Goal: Task Accomplishment & Management: Complete application form

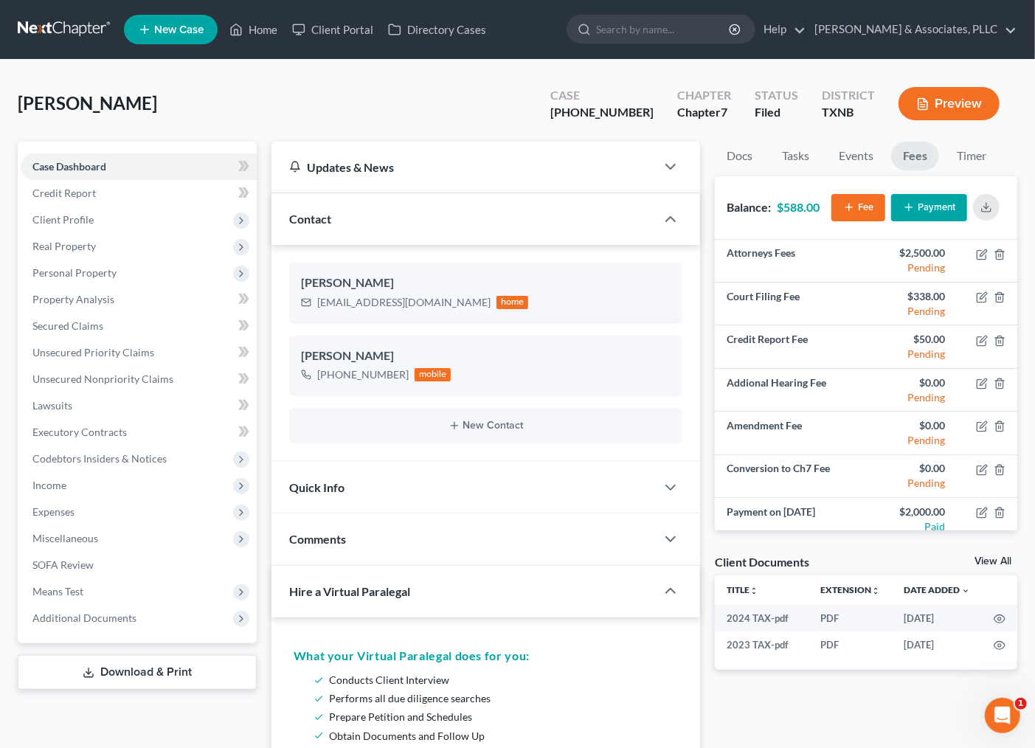
scroll to position [53, 0]
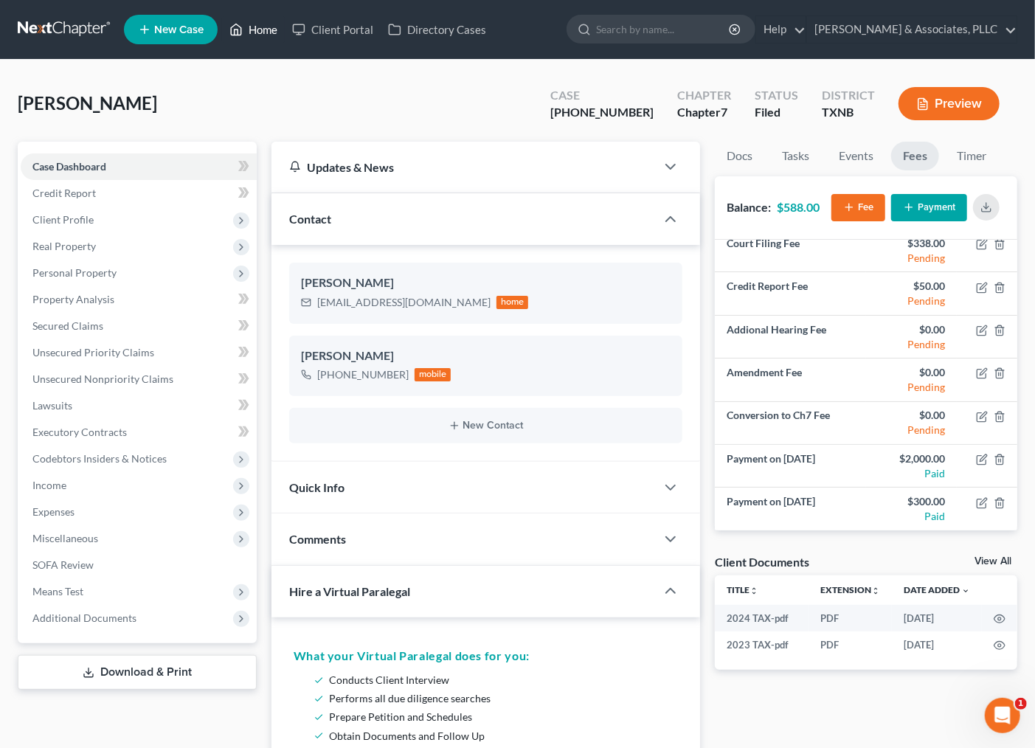
click at [253, 30] on link "Home" at bounding box center [253, 29] width 63 height 27
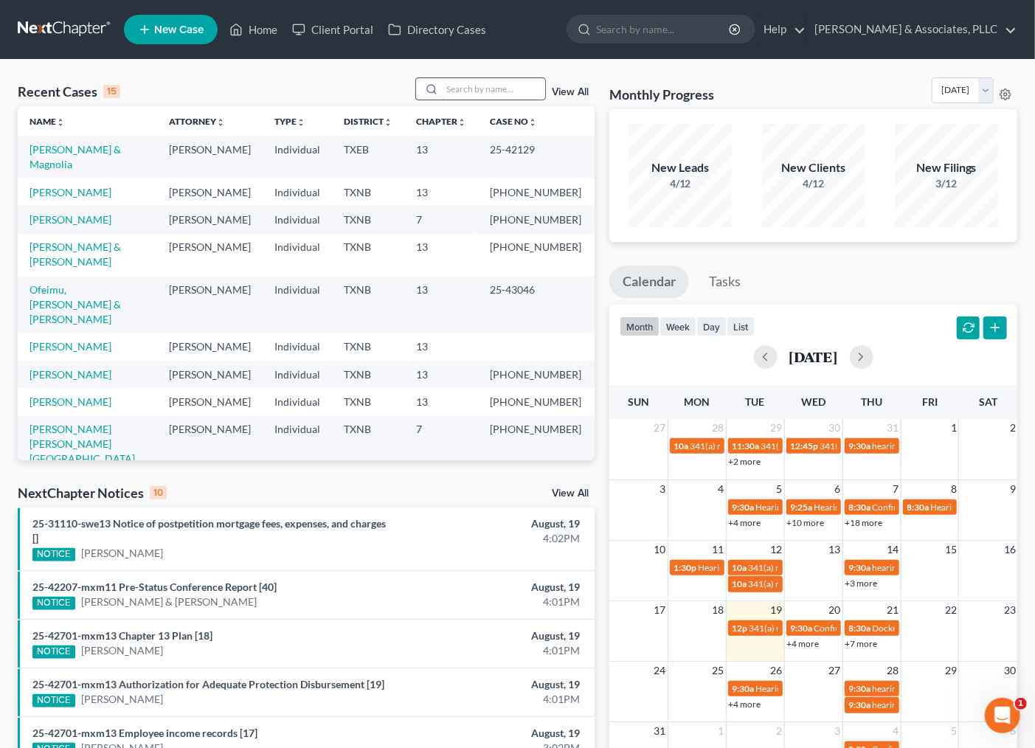
click at [466, 89] on input "search" at bounding box center [493, 88] width 103 height 21
type input "nas"
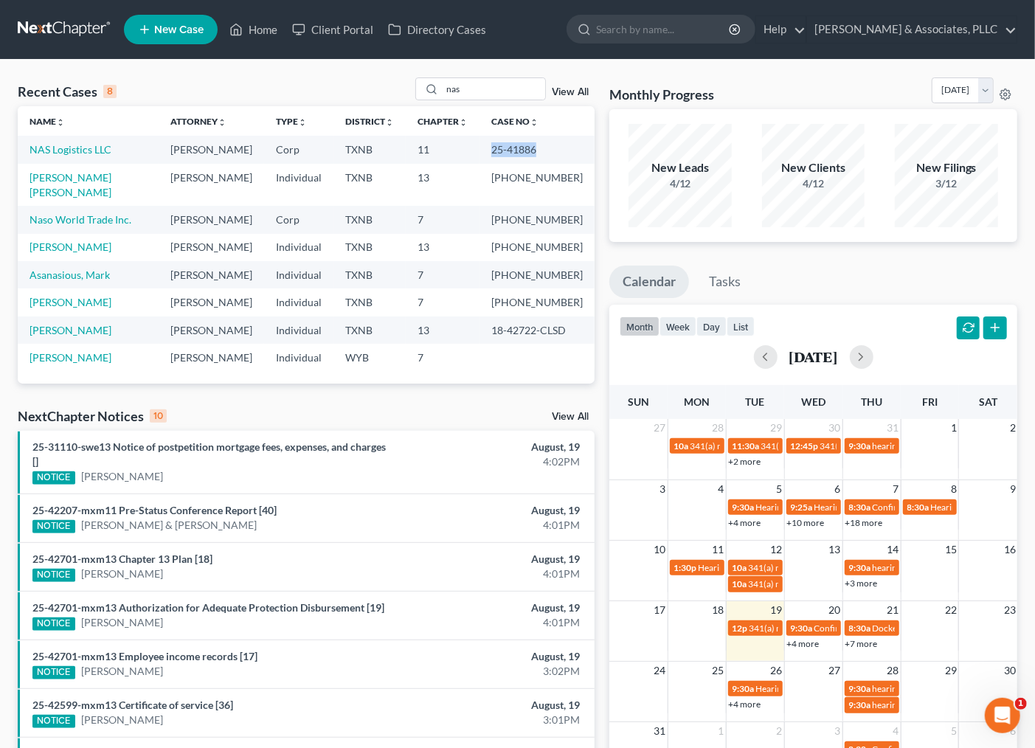
drag, startPoint x: 502, startPoint y: 149, endPoint x: 552, endPoint y: 149, distance: 50.2
click at [552, 149] on td "25-41886" at bounding box center [536, 149] width 115 height 27
copy td "25-41886"
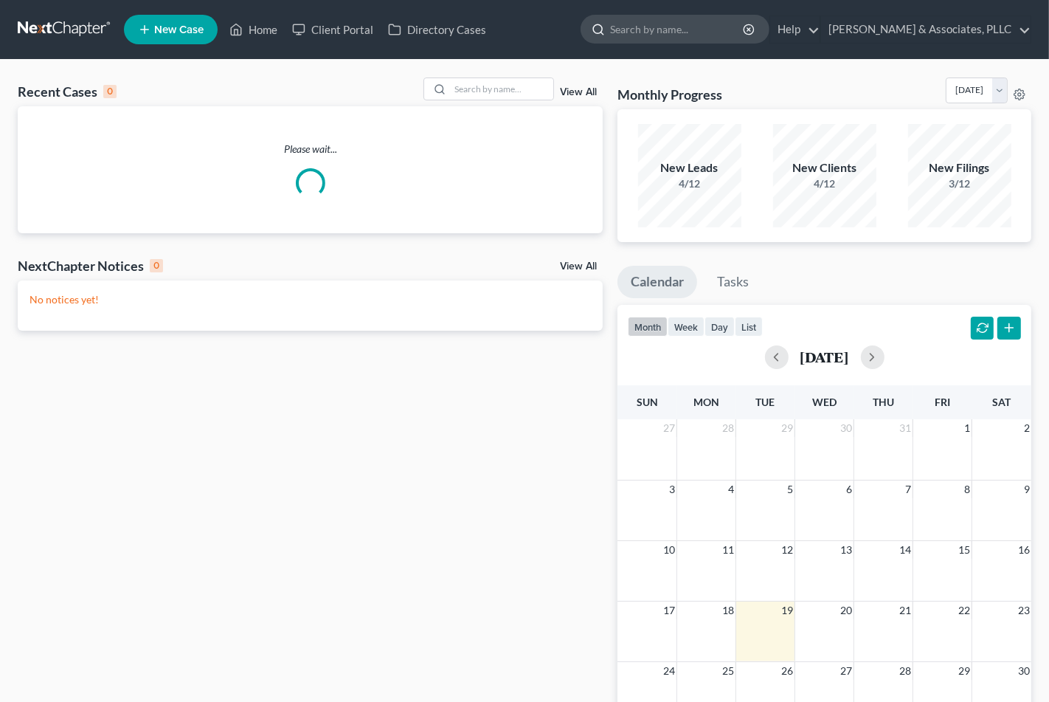
click at [647, 34] on input "search" at bounding box center [677, 28] width 135 height 27
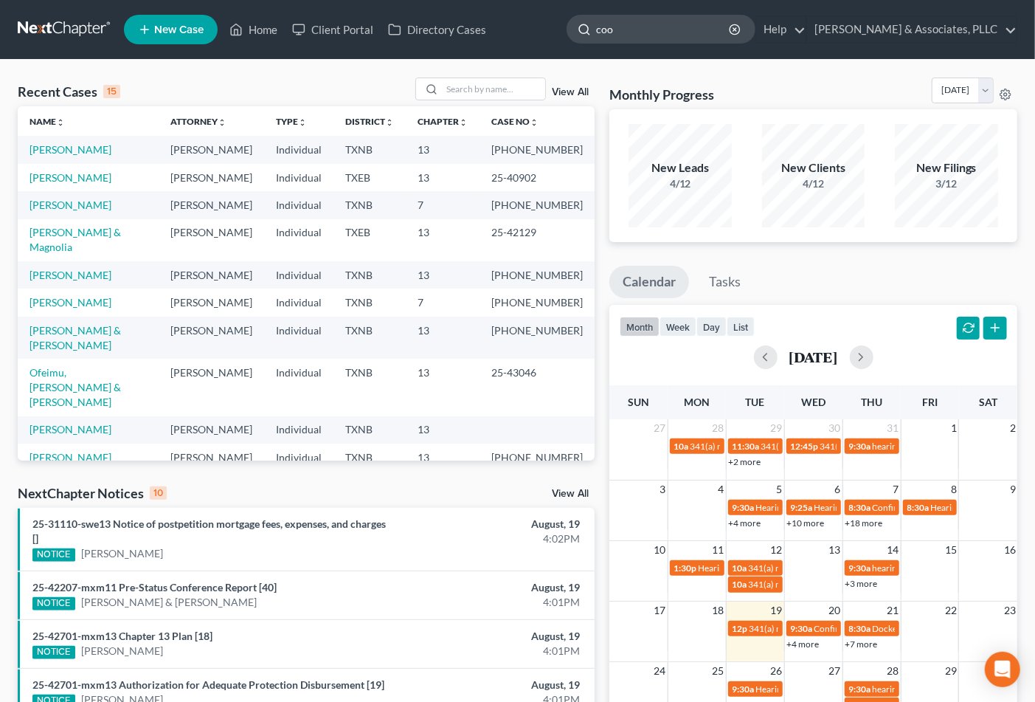
type input "cook"
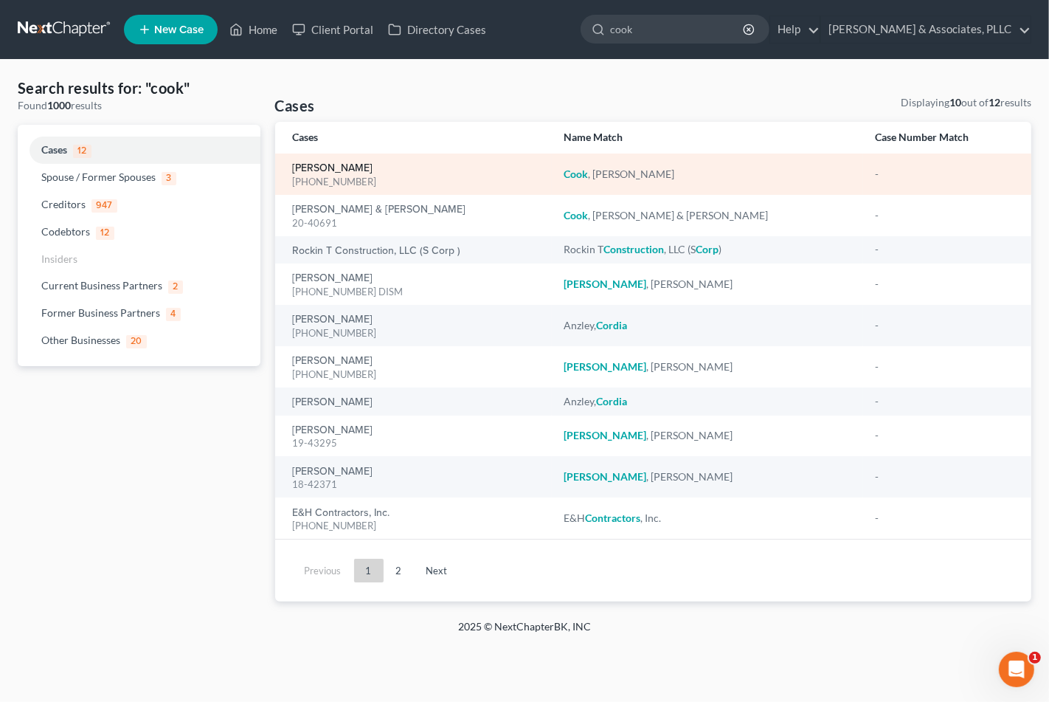
click at [330, 168] on link "[PERSON_NAME]" at bounding box center [333, 168] width 80 height 10
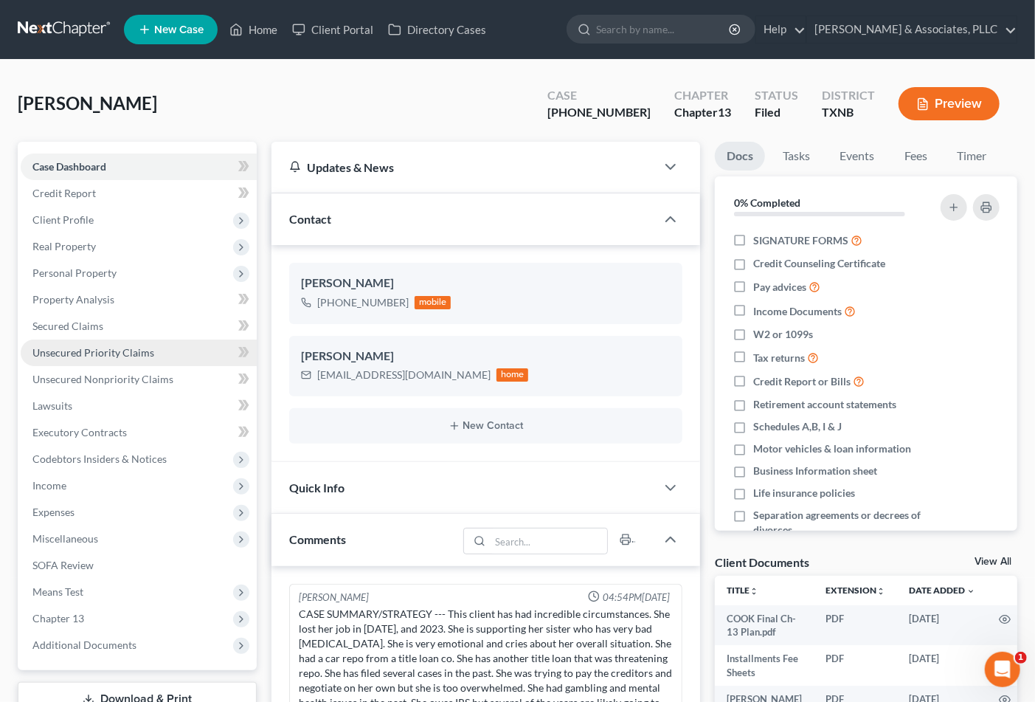
scroll to position [417, 0]
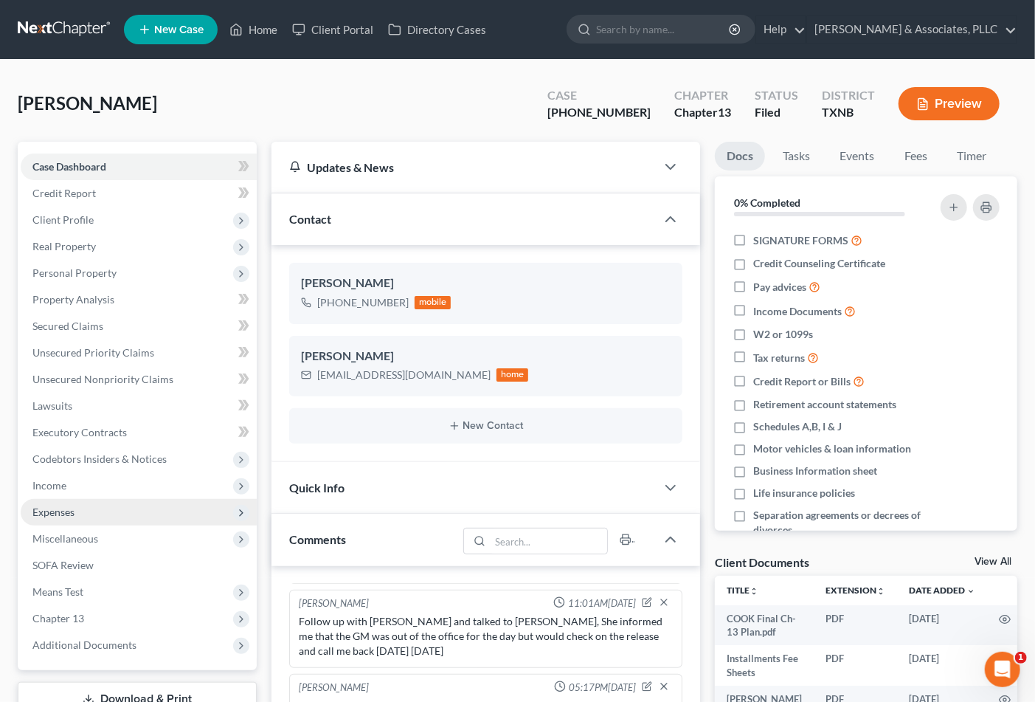
click at [64, 513] on span "Expenses" at bounding box center [53, 511] width 42 height 13
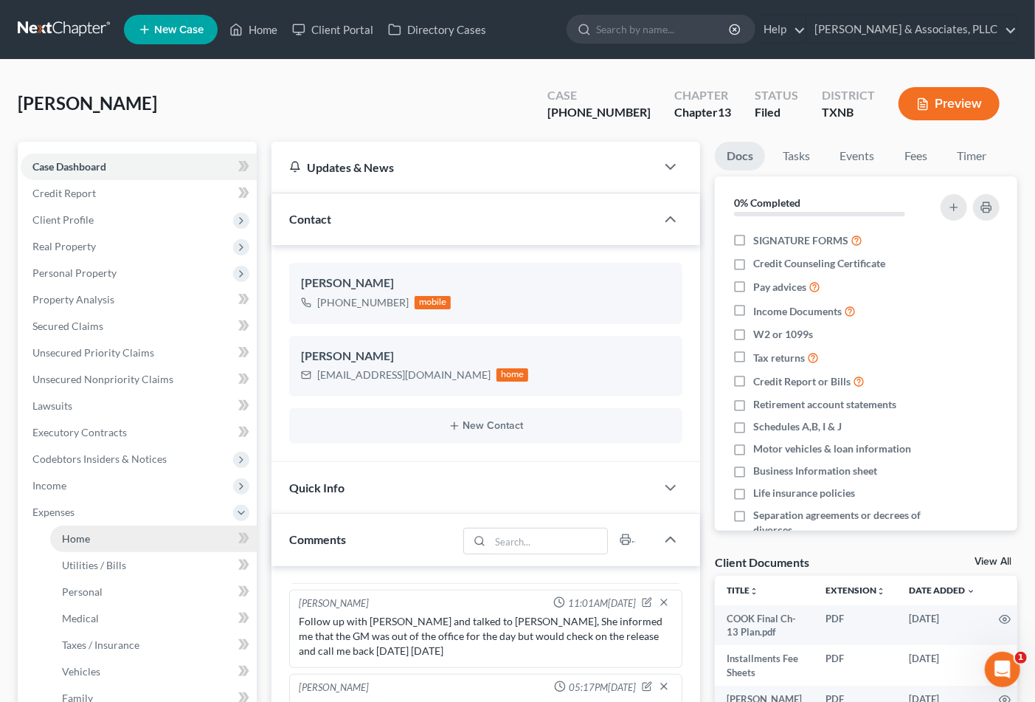
click at [70, 532] on span "Home" at bounding box center [76, 538] width 28 height 13
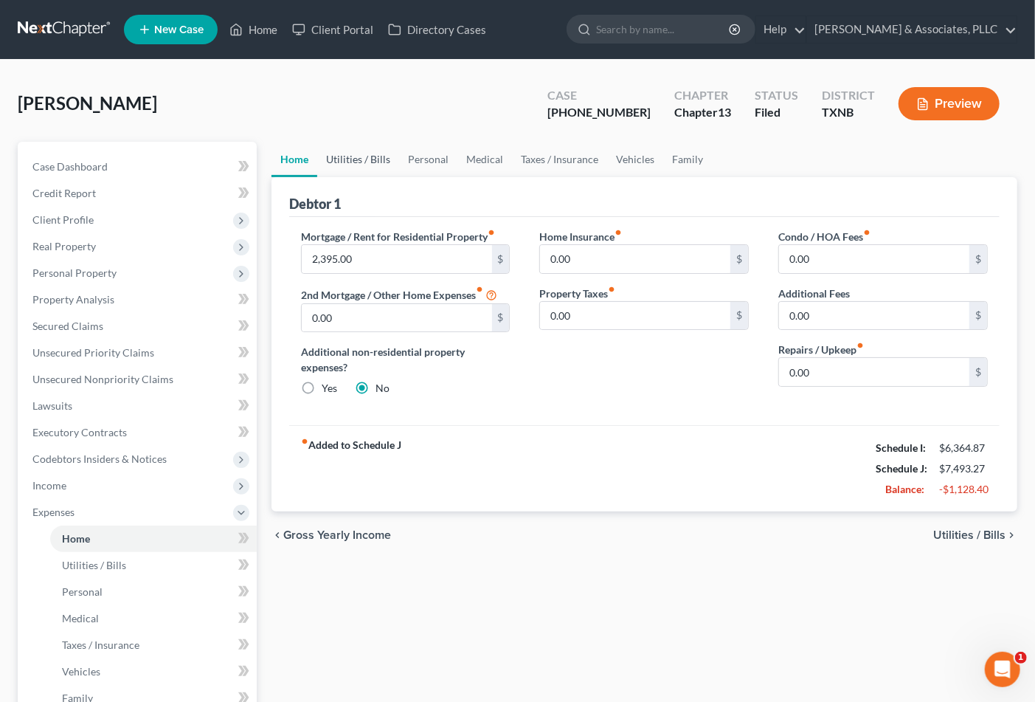
click at [347, 161] on link "Utilities / Bills" at bounding box center [358, 159] width 82 height 35
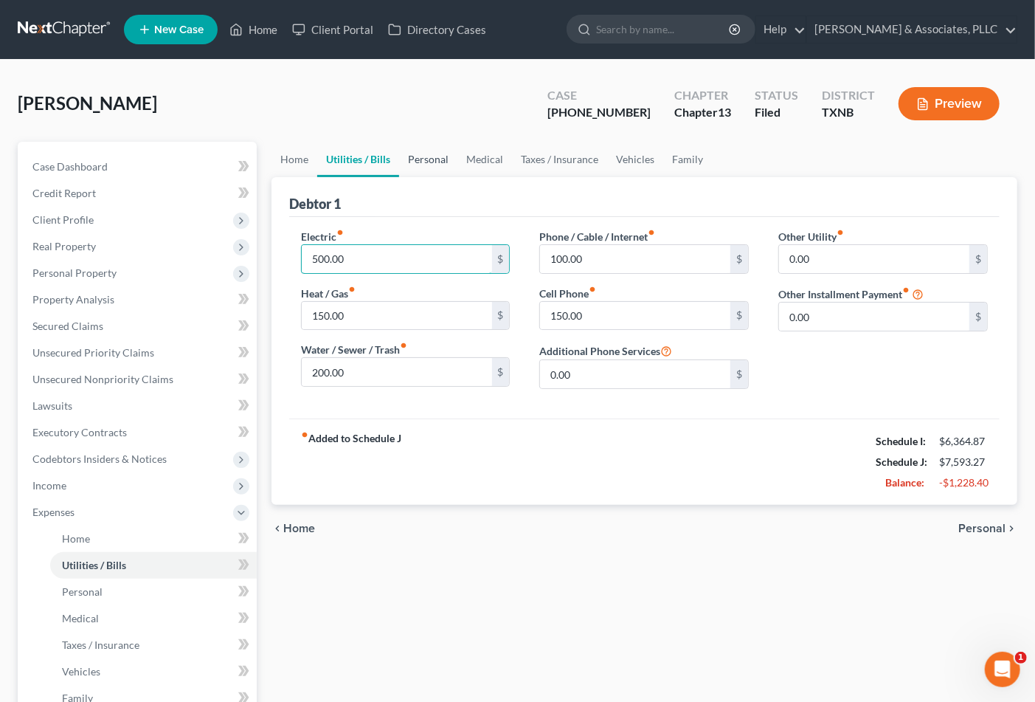
type input "500.00"
click at [439, 159] on link "Personal" at bounding box center [428, 159] width 58 height 35
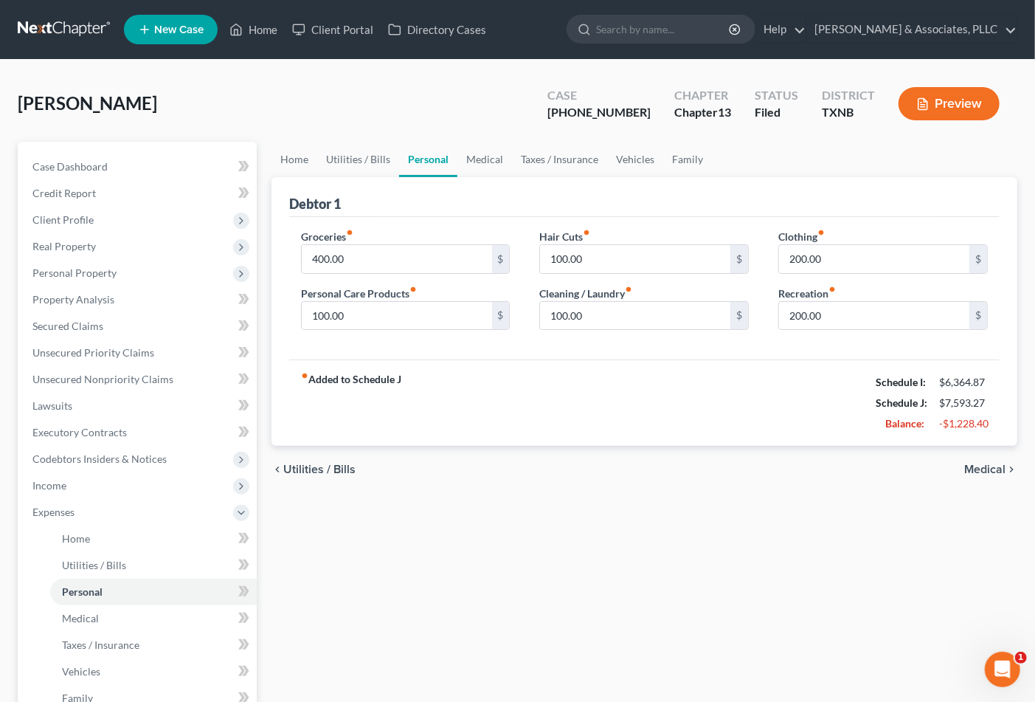
click at [526, 403] on div "fiber_manual_record Added to Schedule J Schedule I: $6,364.87 Schedule J: $7,59…" at bounding box center [644, 402] width 710 height 86
click at [415, 257] on input "400.00" at bounding box center [397, 259] width 190 height 28
click at [941, 253] on input "200.00" at bounding box center [874, 259] width 190 height 28
click at [639, 158] on link "Vehicles" at bounding box center [635, 159] width 56 height 35
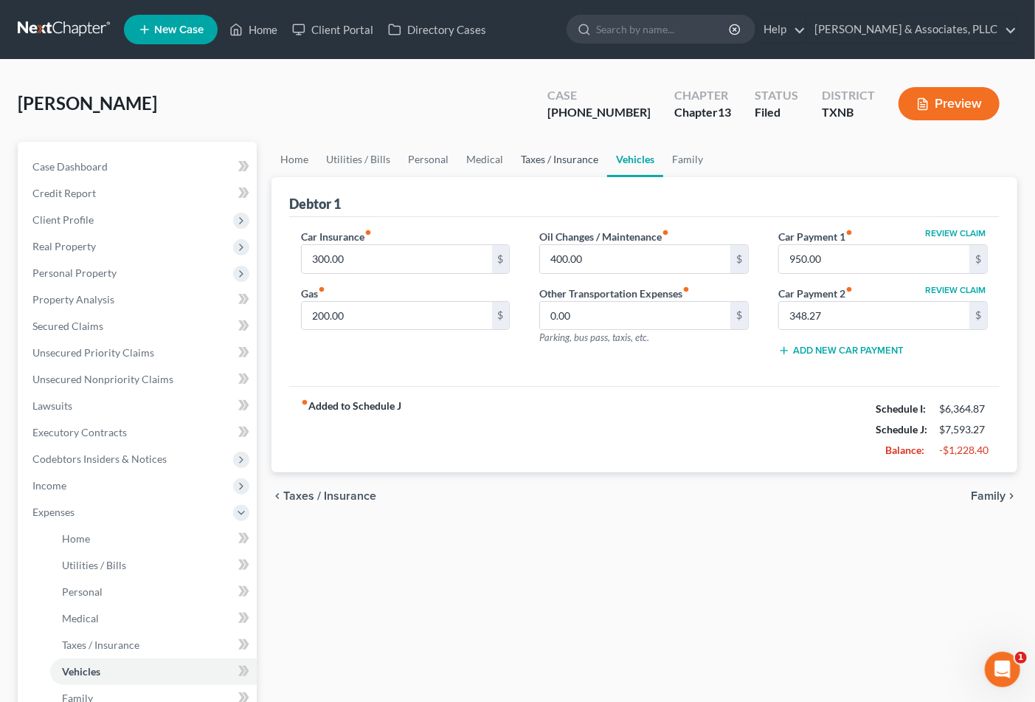
click at [577, 160] on link "Taxes / Insurance" at bounding box center [559, 159] width 95 height 35
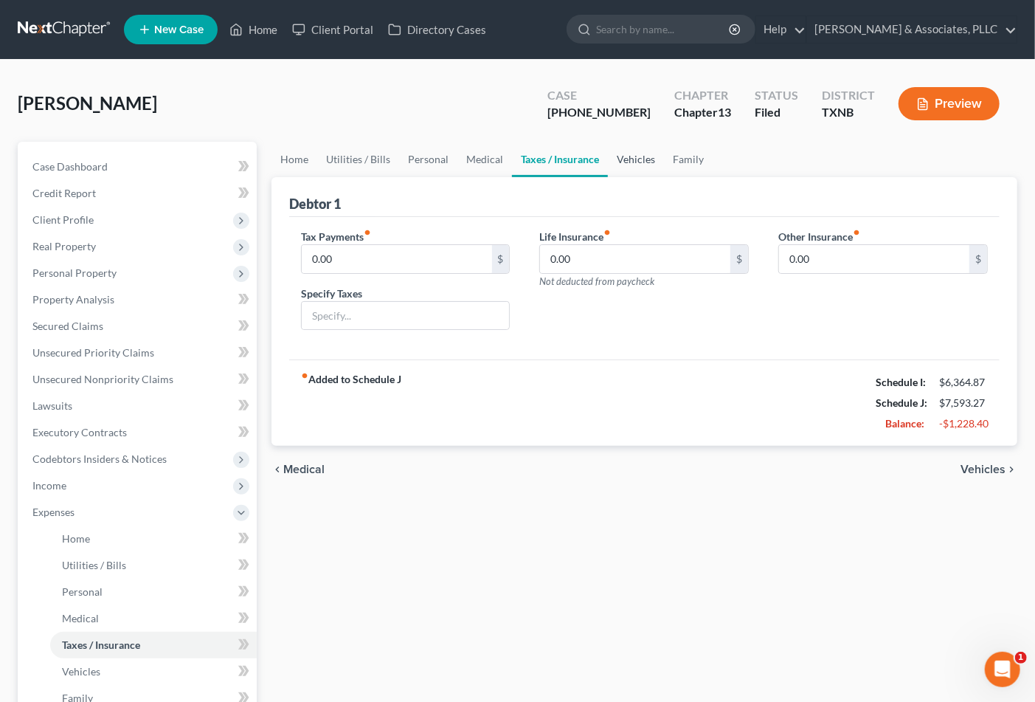
click at [628, 159] on link "Vehicles" at bounding box center [636, 159] width 56 height 35
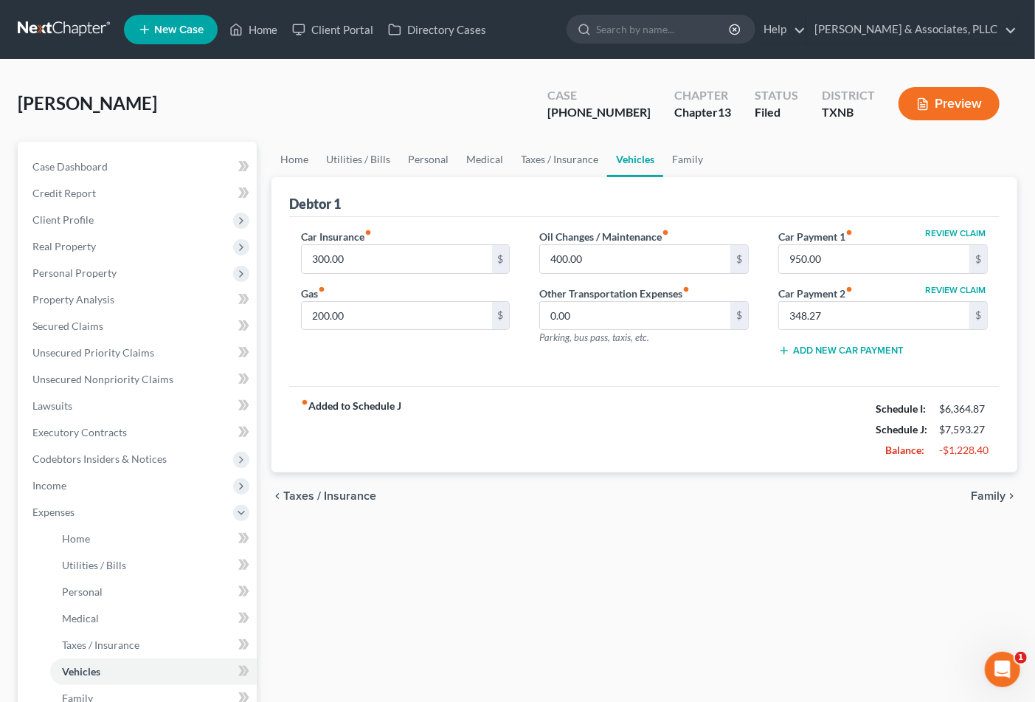
click at [738, 382] on div "Car Insurance fiber_manual_record 300.00 $ Gas fiber_manual_record 200.00 $ Oil…" at bounding box center [644, 302] width 710 height 170
click at [676, 156] on link "Family" at bounding box center [687, 159] width 49 height 35
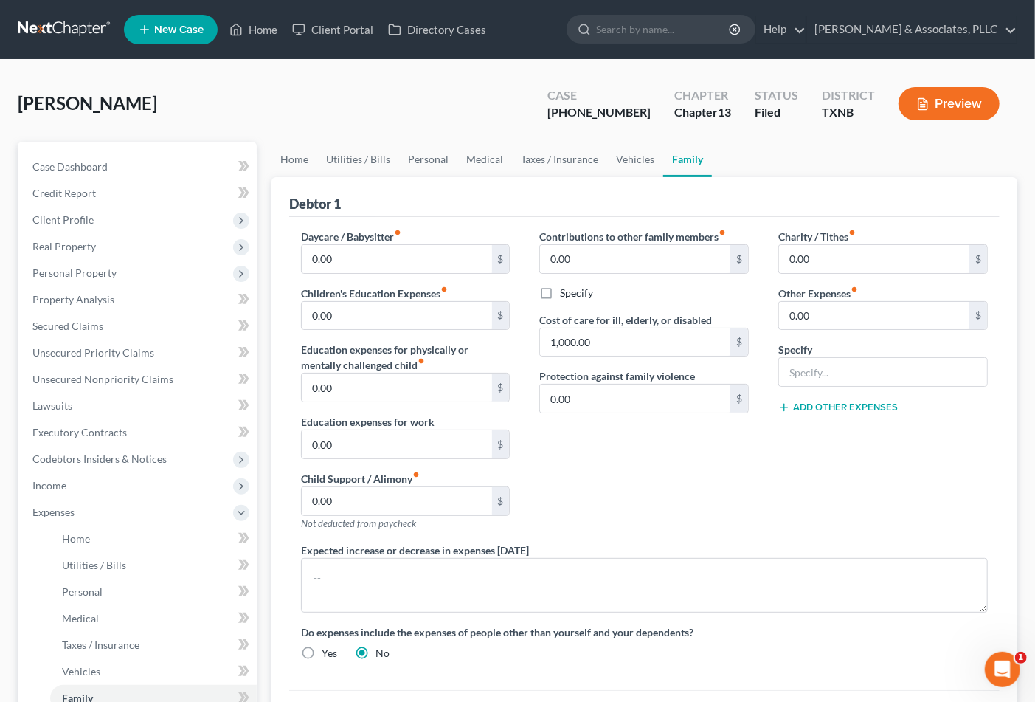
click at [645, 471] on div "Contributions to other family members fiber_manual_record 0.00 $ Specify Cost o…" at bounding box center [643, 386] width 239 height 314
click at [651, 500] on div "Contributions to other family members fiber_manual_record 0.00 $ Specify Cost o…" at bounding box center [643, 386] width 239 height 314
drag, startPoint x: 631, startPoint y: 356, endPoint x: 592, endPoint y: 354, distance: 38.4
click at [592, 354] on div "Contributions to other family members fiber_manual_record 0.00 $ Specify Cost o…" at bounding box center [643, 386] width 239 height 314
type input "700.00"
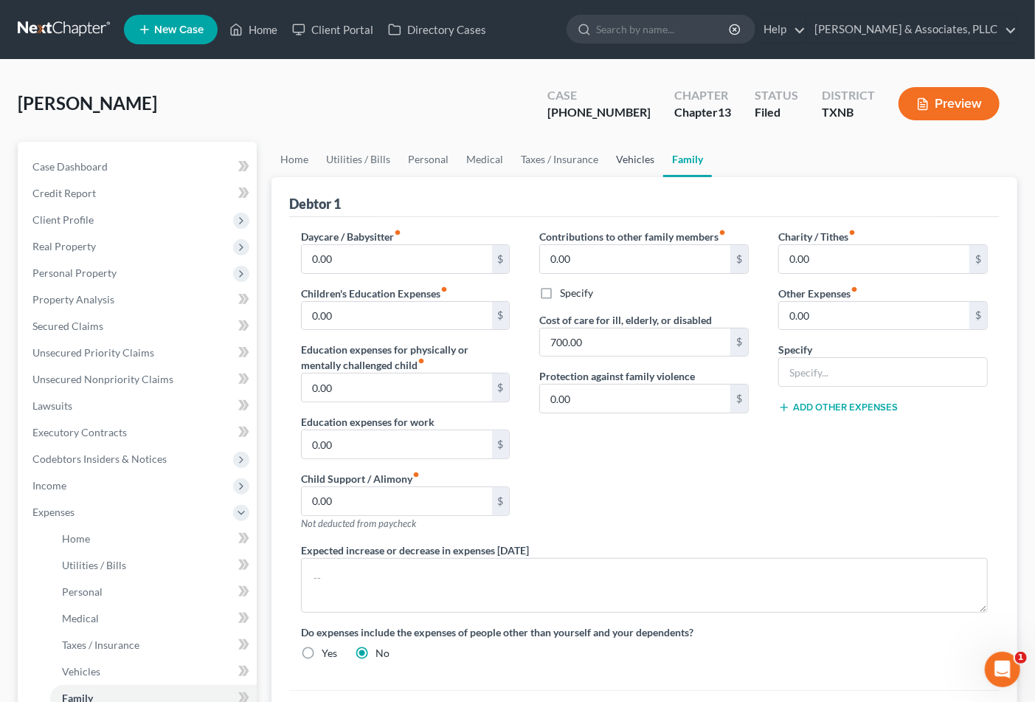
click at [640, 161] on link "Vehicles" at bounding box center [635, 159] width 56 height 35
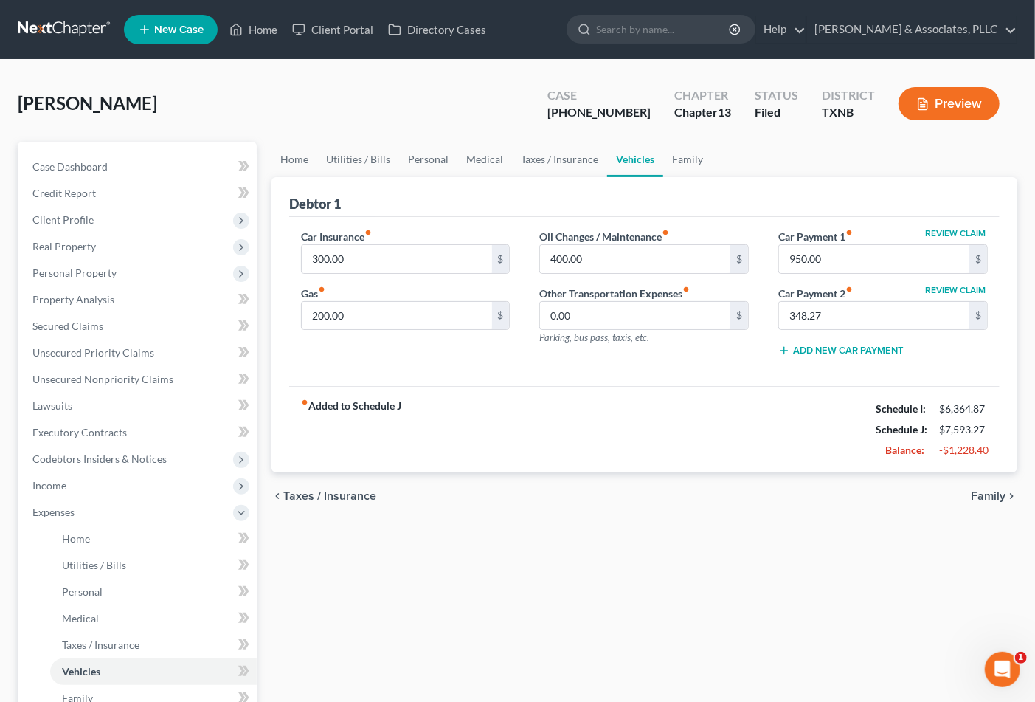
click at [563, 386] on div "fiber_manual_record Added to Schedule J Schedule I: $6,364.87 Schedule J: $7,59…" at bounding box center [644, 429] width 710 height 86
drag, startPoint x: 735, startPoint y: 434, endPoint x: 564, endPoint y: 328, distance: 201.4
click at [719, 420] on div "fiber_manual_record Added to Schedule J Schedule I: $6,364.87 Schedule J: $7,59…" at bounding box center [644, 429] width 710 height 86
drag, startPoint x: 401, startPoint y: 389, endPoint x: 365, endPoint y: 336, distance: 64.2
click at [401, 387] on div "fiber_manual_record Added to Schedule J Schedule I: $6,364.87 Schedule J: $7,59…" at bounding box center [644, 429] width 710 height 86
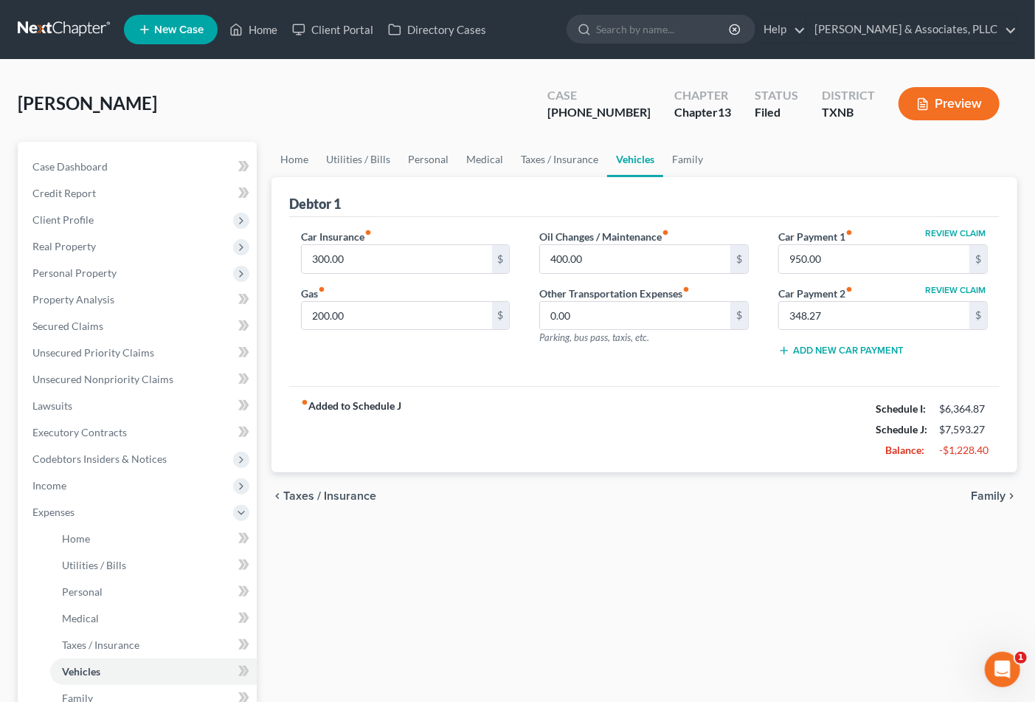
click at [723, 387] on div "fiber_manual_record Added to Schedule J Schedule I: $6,364.87 Schedule J: $7,59…" at bounding box center [644, 429] width 710 height 86
click at [372, 314] on input "200.00" at bounding box center [397, 316] width 190 height 28
type input "350.00"
click at [637, 415] on div "fiber_manual_record Added to Schedule J Schedule I: $6,364.87 Schedule J: $7,74…" at bounding box center [644, 429] width 710 height 86
click at [399, 262] on input "300.00" at bounding box center [397, 259] width 190 height 28
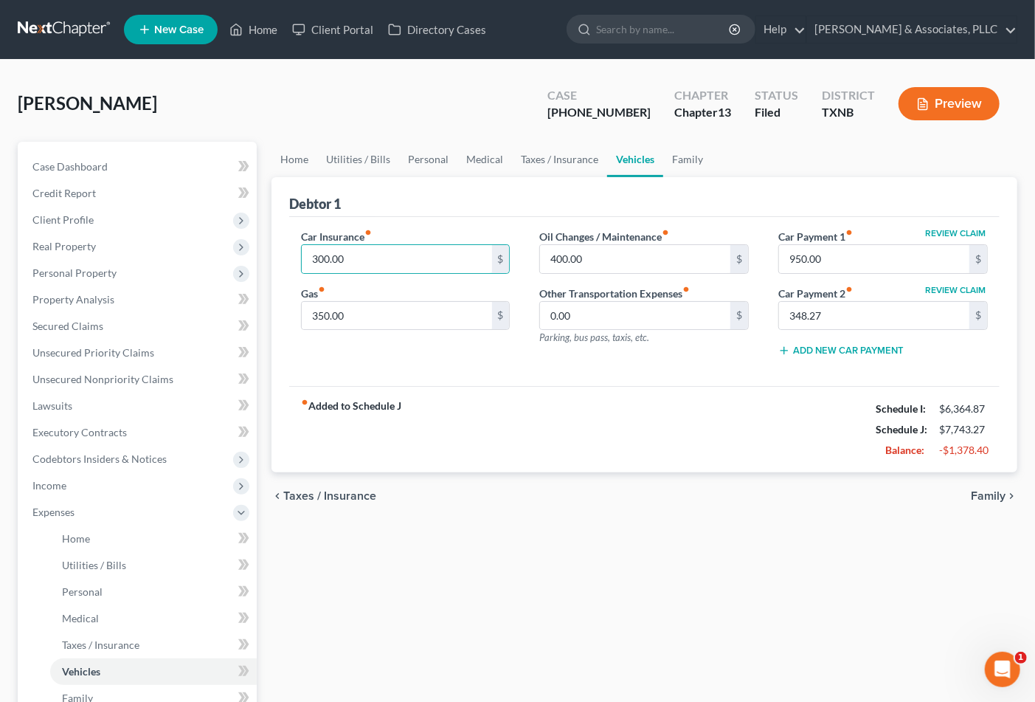
click at [748, 378] on div "Car Insurance fiber_manual_record 300.00 $ Gas fiber_manual_record 350.00 $ Oil…" at bounding box center [644, 302] width 710 height 170
drag, startPoint x: 754, startPoint y: 232, endPoint x: 724, endPoint y: 411, distance: 181.1
click at [745, 374] on div "Car Insurance fiber_manual_record 300.00 $ Gas fiber_manual_record 350.00 $ Oil…" at bounding box center [644, 302] width 710 height 170
click at [713, 423] on div "fiber_manual_record Added to Schedule J Schedule I: $6,364.87 Schedule J: $7,74…" at bounding box center [644, 429] width 710 height 86
drag, startPoint x: 747, startPoint y: 384, endPoint x: 834, endPoint y: 269, distance: 144.9
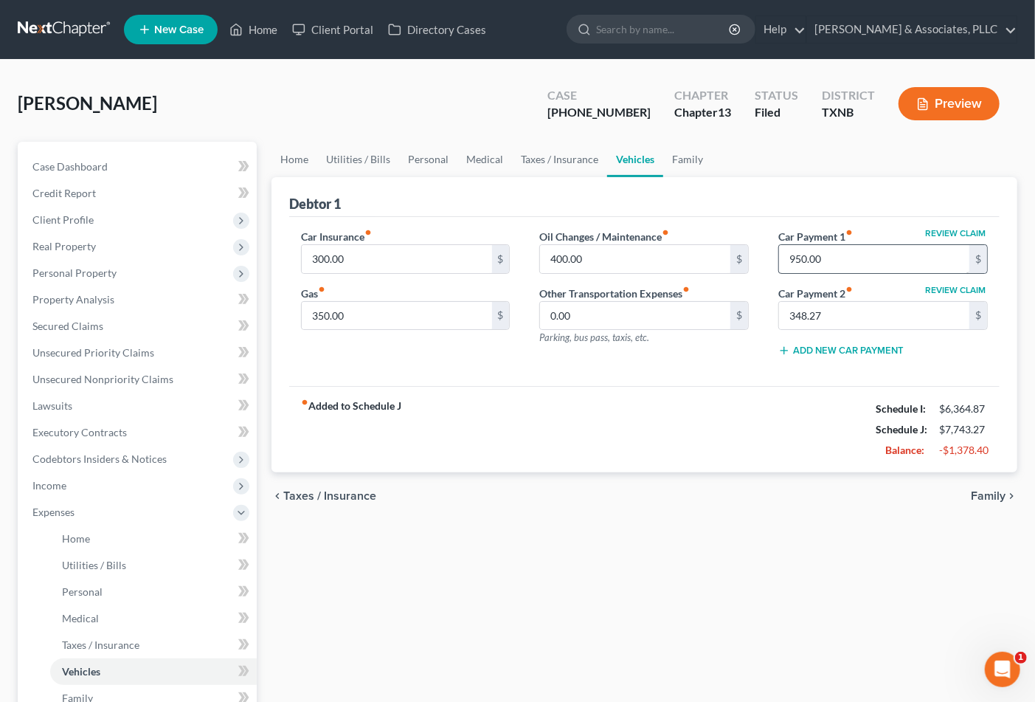
click at [750, 381] on div "Car Insurance fiber_manual_record 300.00 $ Gas fiber_manual_record 350.00 $ Oil…" at bounding box center [644, 302] width 710 height 170
click at [675, 158] on link "Family" at bounding box center [687, 159] width 49 height 35
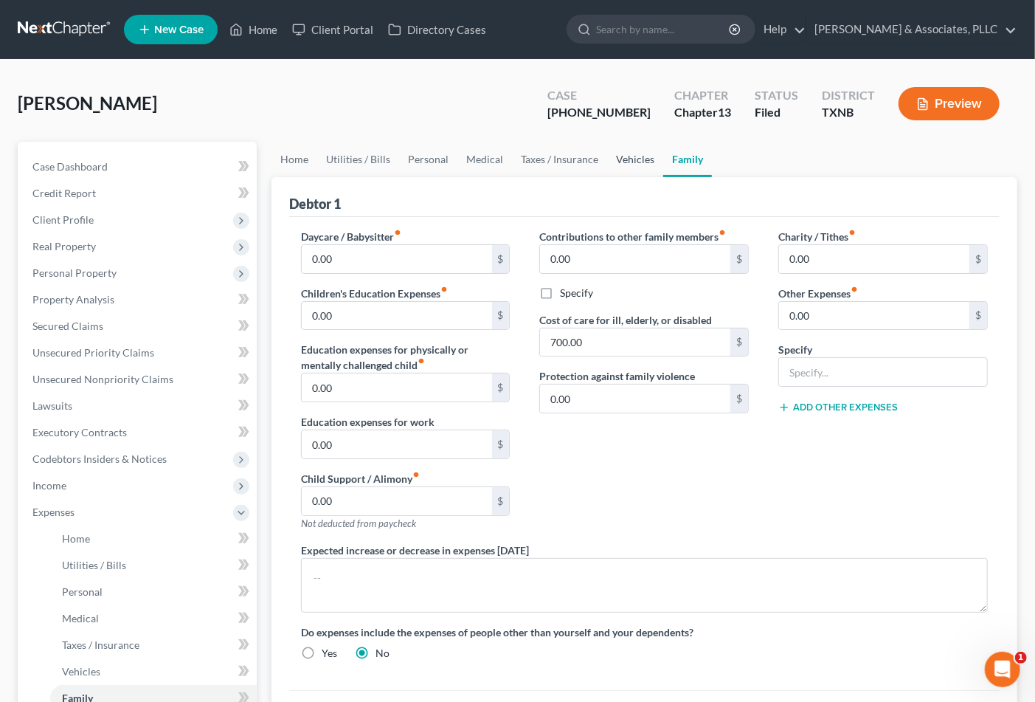
click at [650, 159] on link "Vehicles" at bounding box center [635, 159] width 56 height 35
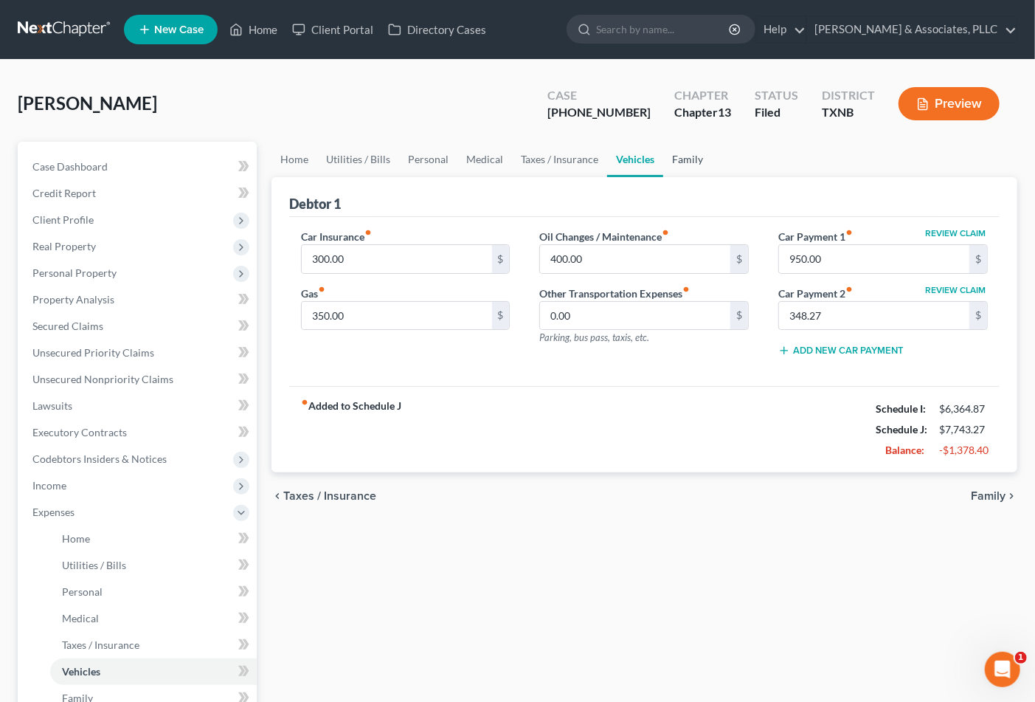
click at [696, 157] on link "Family" at bounding box center [687, 159] width 49 height 35
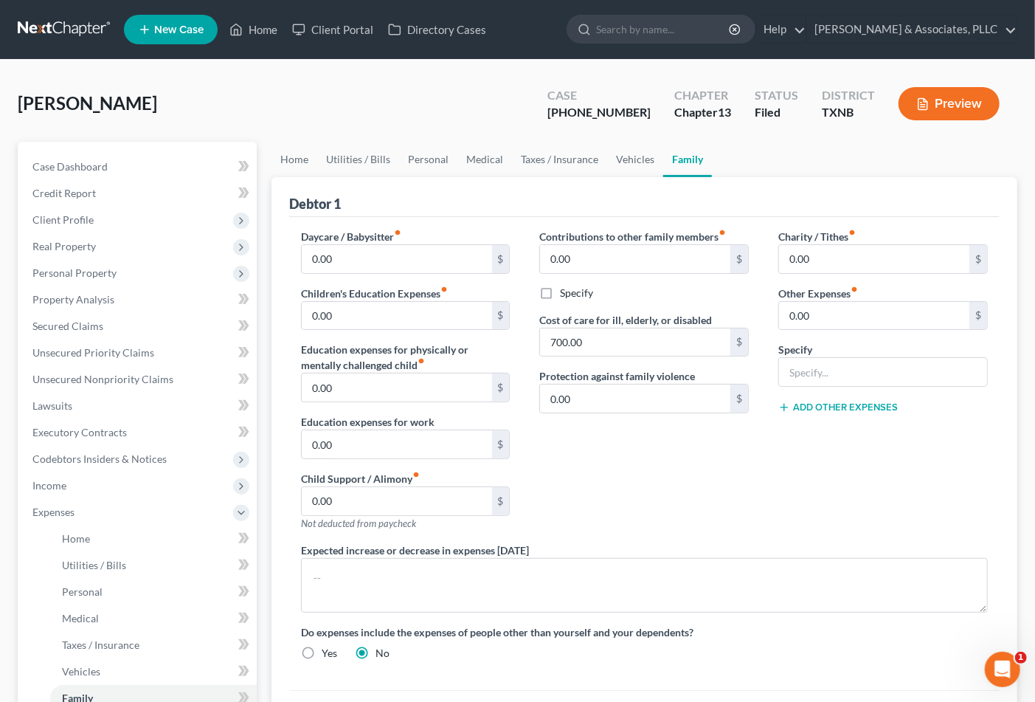
click at [712, 489] on div "Contributions to other family members fiber_manual_record 0.00 $ Specify Cost o…" at bounding box center [643, 386] width 239 height 314
click at [491, 155] on link "Medical" at bounding box center [484, 159] width 55 height 35
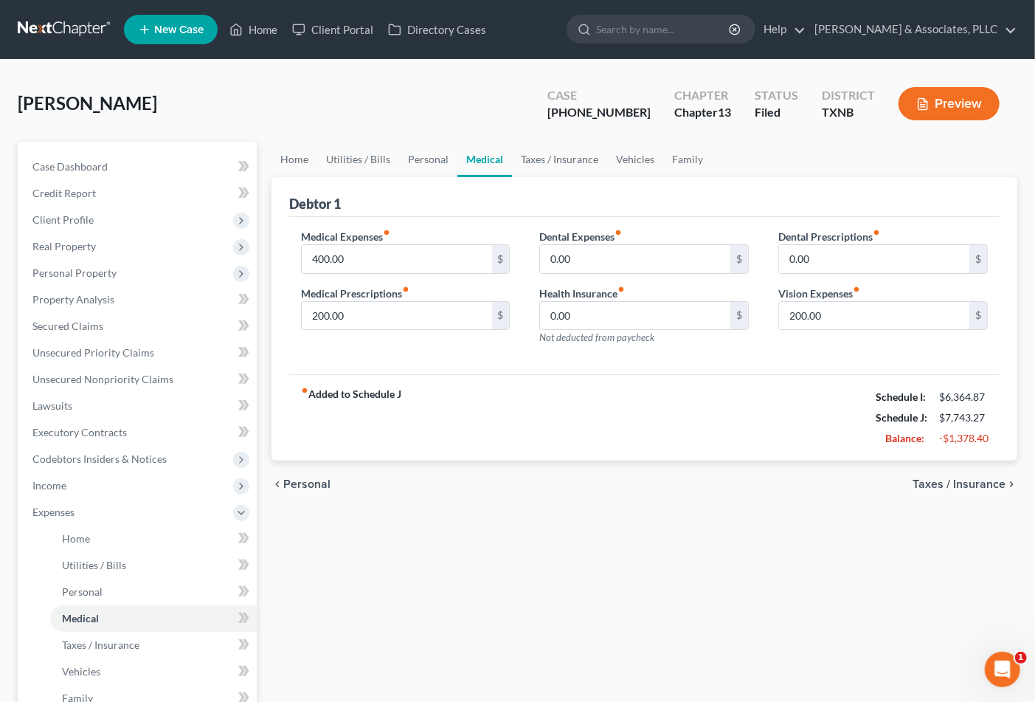
click at [572, 395] on div "fiber_manual_record Added to Schedule J Schedule I: $6,364.87 Schedule J: $7,74…" at bounding box center [644, 417] width 710 height 86
click at [845, 247] on input "0.00" at bounding box center [874, 259] width 190 height 28
click at [729, 365] on div "Medical Expenses fiber_manual_record 400.00 $ Medical Prescriptions fiber_manua…" at bounding box center [644, 296] width 710 height 158
drag, startPoint x: 527, startPoint y: 392, endPoint x: 703, endPoint y: 330, distance: 186.9
click at [531, 392] on div "fiber_manual_record Added to Schedule J Schedule I: $6,364.87 Schedule J: $7,74…" at bounding box center [644, 417] width 710 height 86
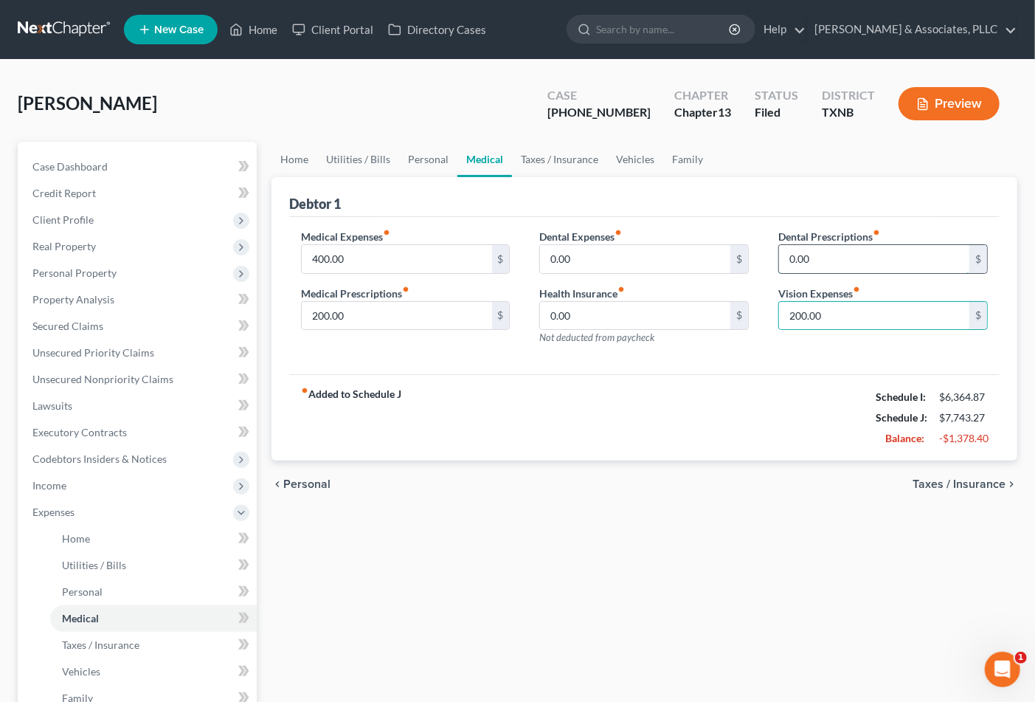
click at [841, 254] on input "0.00" at bounding box center [874, 259] width 190 height 28
click at [748, 359] on div "Medical Expenses fiber_manual_record 400.00 $ Medical Prescriptions fiber_manua…" at bounding box center [644, 296] width 710 height 158
click at [830, 255] on input "0.00" at bounding box center [874, 259] width 190 height 28
drag, startPoint x: 829, startPoint y: 361, endPoint x: 835, endPoint y: 349, distance: 13.9
click at [829, 360] on div "Medical Expenses fiber_manual_record 400.00 $ Medical Prescriptions fiber_manua…" at bounding box center [644, 296] width 710 height 158
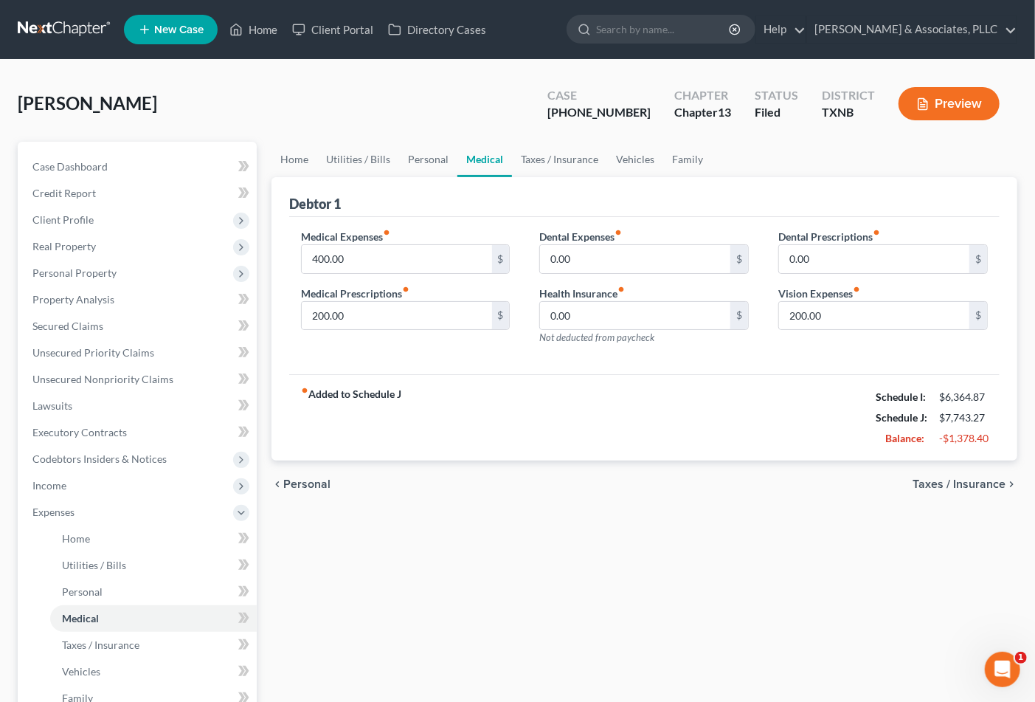
click at [830, 361] on div "Medical Expenses fiber_manual_record 400.00 $ Medical Prescriptions fiber_manua…" at bounding box center [644, 296] width 710 height 158
click at [849, 326] on input "200.00" at bounding box center [874, 316] width 190 height 28
click at [734, 401] on div "fiber_manual_record Added to Schedule J Schedule I: $6,364.87 Schedule J: $7,74…" at bounding box center [644, 417] width 710 height 86
click at [849, 326] on input "200.00" at bounding box center [874, 316] width 190 height 28
type input "100.00"
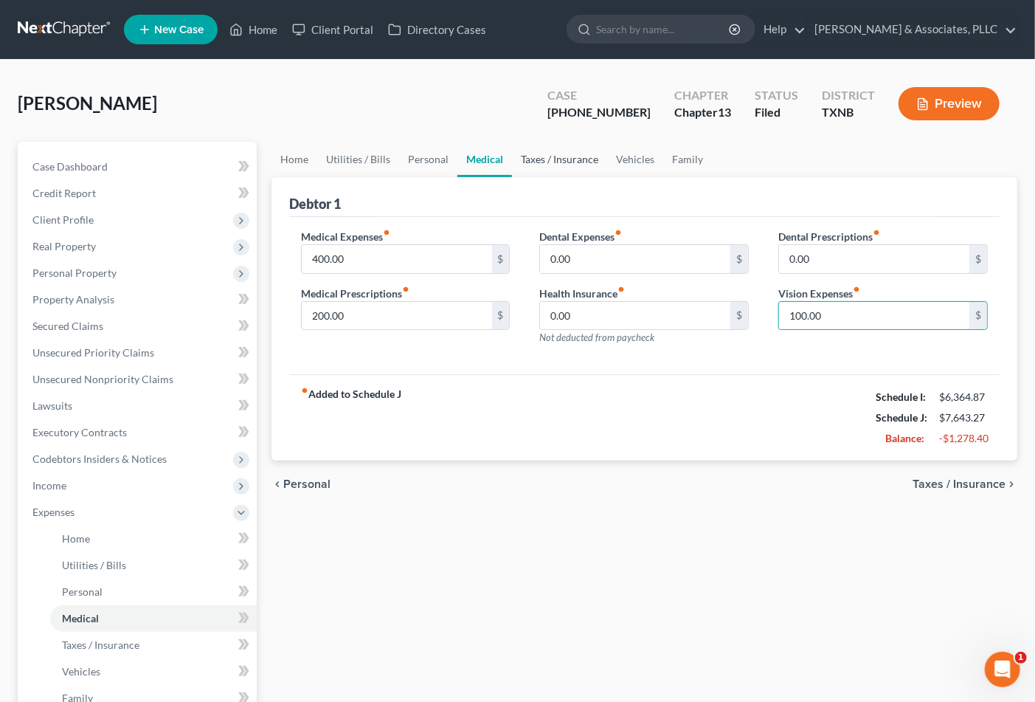
click at [537, 153] on link "Taxes / Insurance" at bounding box center [559, 159] width 95 height 35
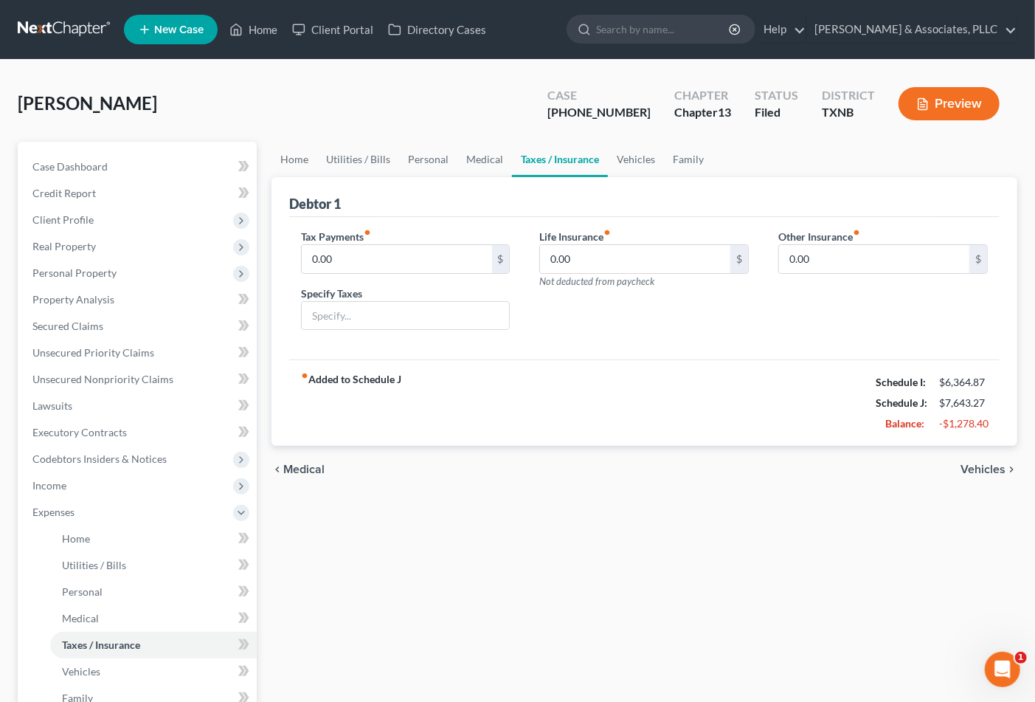
click at [561, 329] on div "Life Insurance fiber_manual_record 0.00 $ Not deducted from paycheck" at bounding box center [643, 286] width 239 height 114
click at [631, 156] on link "Vehicles" at bounding box center [636, 159] width 56 height 35
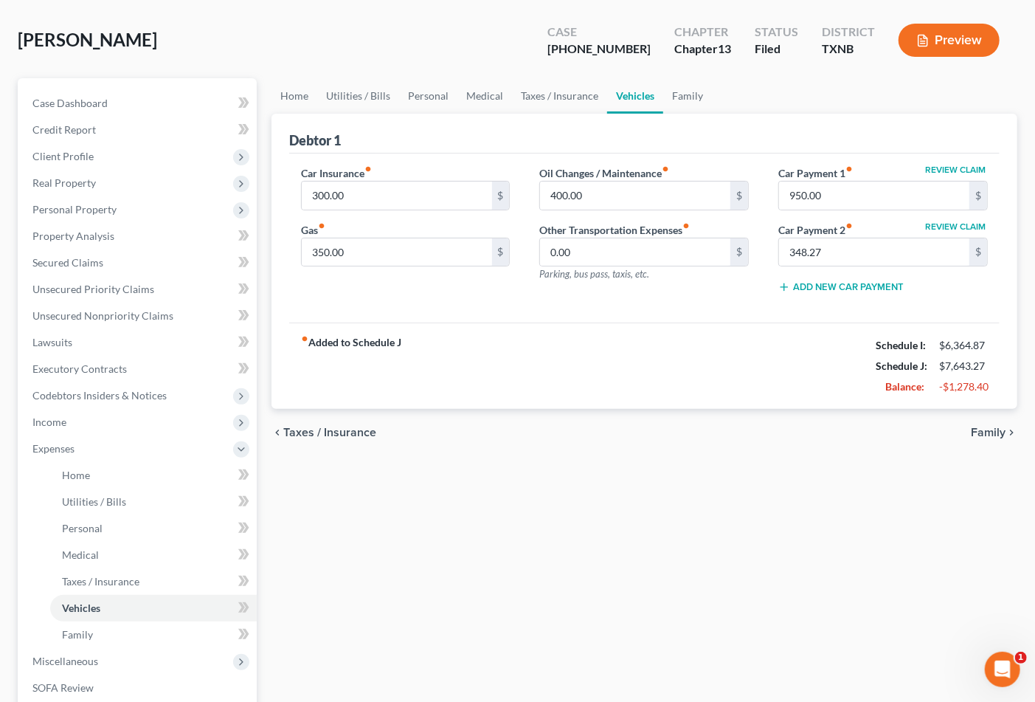
scroll to position [82, 0]
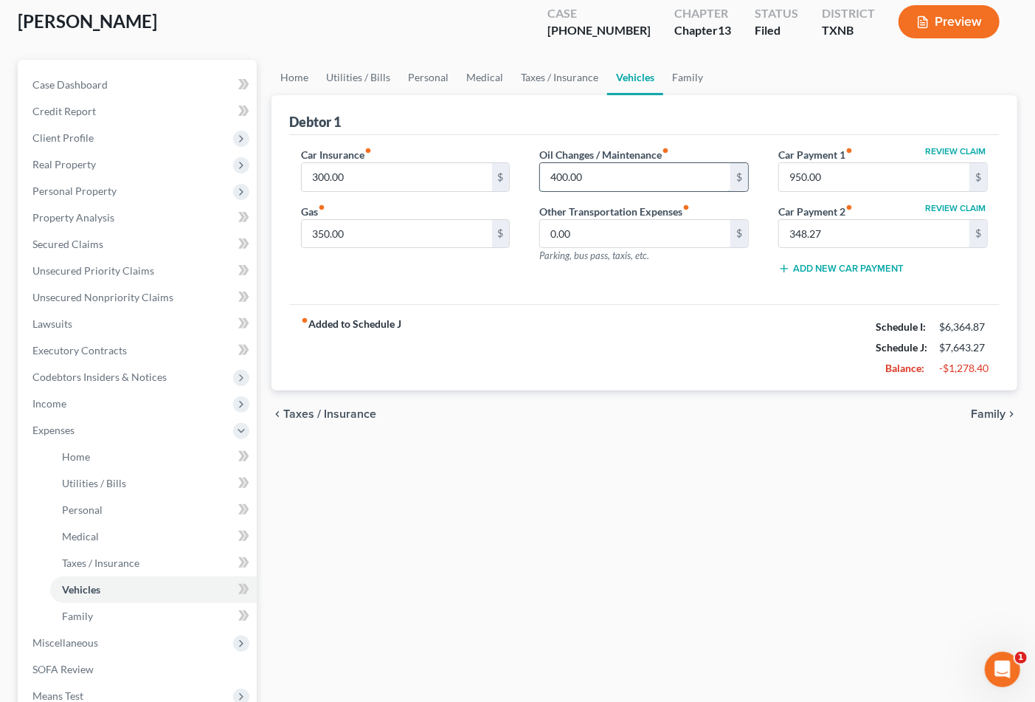
click at [603, 178] on input "400.00" at bounding box center [635, 177] width 190 height 28
click at [598, 173] on input "100.00" at bounding box center [635, 177] width 190 height 28
drag, startPoint x: 596, startPoint y: 177, endPoint x: 541, endPoint y: 173, distance: 54.8
click at [541, 173] on input "100.00" at bounding box center [635, 177] width 190 height 28
click at [617, 179] on input "100.00" at bounding box center [635, 177] width 190 height 28
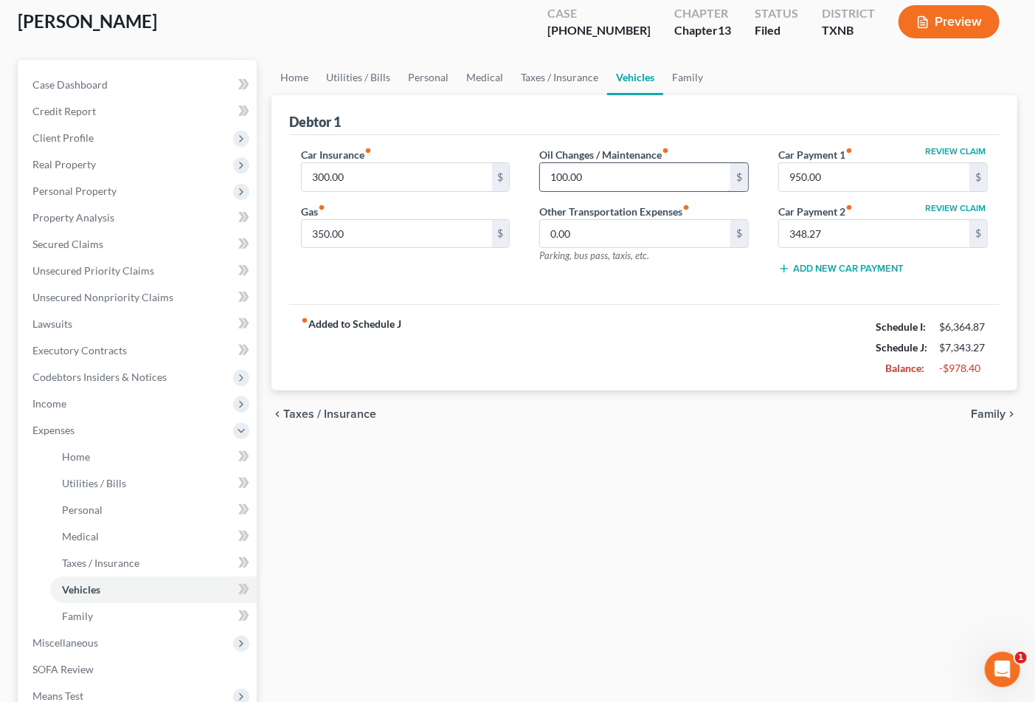
drag, startPoint x: 617, startPoint y: 179, endPoint x: 550, endPoint y: 184, distance: 67.4
click at [550, 184] on input "100.00" at bounding box center [635, 177] width 190 height 28
click at [618, 178] on input "100.00" at bounding box center [635, 177] width 190 height 28
drag, startPoint x: 618, startPoint y: 178, endPoint x: 539, endPoint y: 180, distance: 79.0
click at [539, 180] on div "100.00 $" at bounding box center [643, 177] width 209 height 30
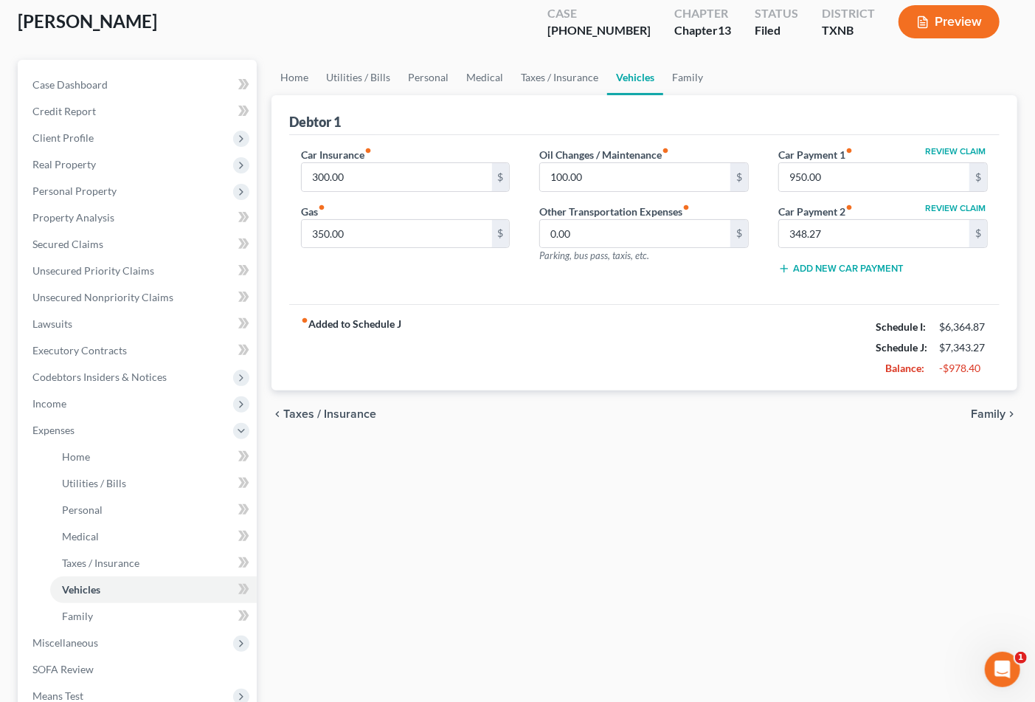
click at [699, 269] on div "Oil Changes / Maintenance fiber_manual_record 100.00 $ Other Transportation Exp…" at bounding box center [643, 217] width 239 height 140
click at [614, 167] on input "100.00" at bounding box center [635, 177] width 190 height 28
click at [682, 283] on div "Oil Changes / Maintenance fiber_manual_record 100.00 $ Other Transportation Exp…" at bounding box center [643, 217] width 239 height 140
click at [623, 173] on input "100.00" at bounding box center [635, 177] width 190 height 28
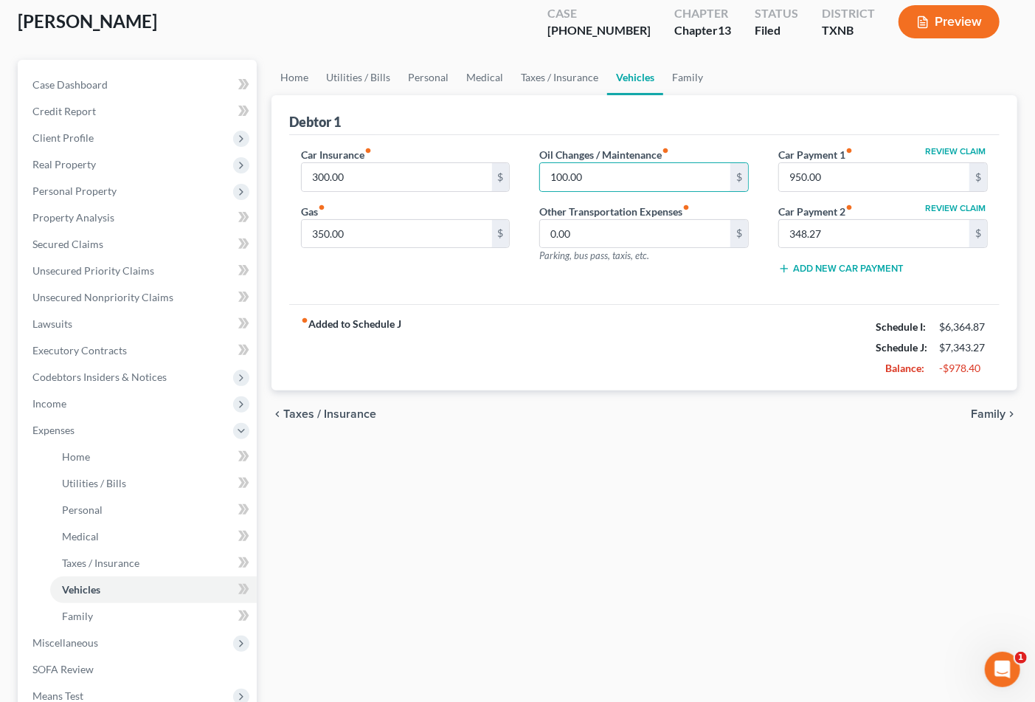
click at [668, 361] on div "fiber_manual_record Added to Schedule J Schedule I: $6,364.87 Schedule J: $7,34…" at bounding box center [644, 347] width 710 height 86
type input "66.00"
click at [623, 339] on div "fiber_manual_record Added to Schedule J Schedule I: $6,364.87 Schedule J: $7,30…" at bounding box center [644, 347] width 710 height 86
drag, startPoint x: 729, startPoint y: 340, endPoint x: 824, endPoint y: 247, distance: 133.0
click at [731, 337] on div "fiber_manual_record Added to Schedule J Schedule I: $6,364.87 Schedule J: $7,30…" at bounding box center [644, 347] width 710 height 86
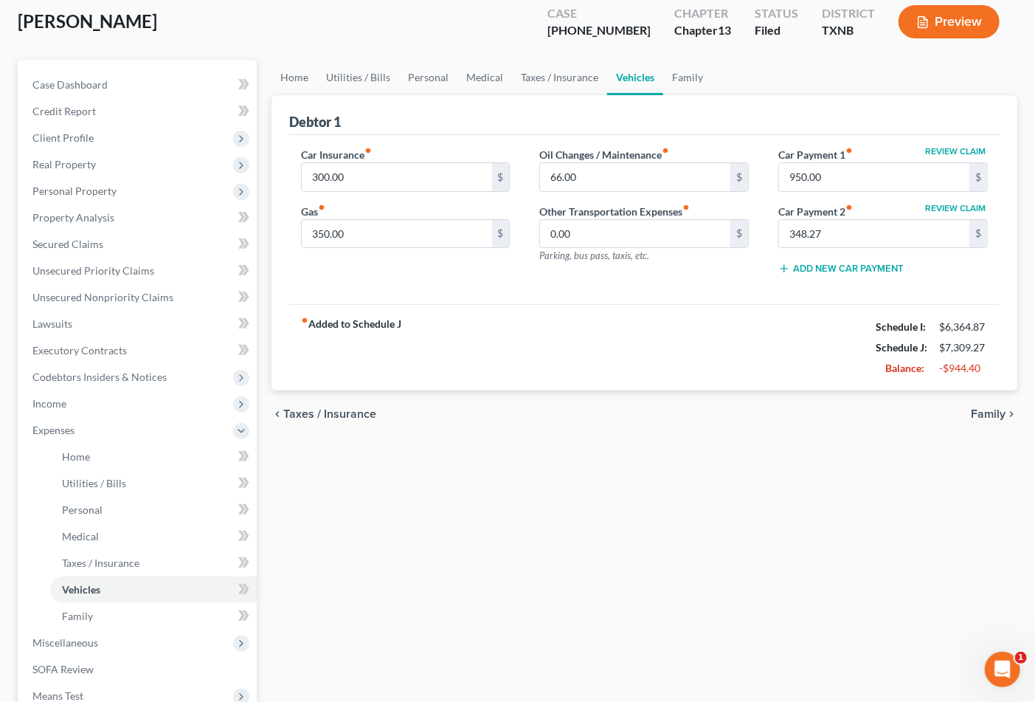
click at [775, 314] on div "fiber_manual_record Added to Schedule J Schedule I: $6,364.87 Schedule J: $7,30…" at bounding box center [644, 347] width 710 height 86
drag, startPoint x: 710, startPoint y: 321, endPoint x: 665, endPoint y: 245, distance: 87.9
click at [707, 314] on div "fiber_manual_record Added to Schedule J Schedule I: $6,364.87 Schedule J: $7,30…" at bounding box center [644, 347] width 710 height 86
click at [429, 76] on link "Personal" at bounding box center [428, 77] width 58 height 35
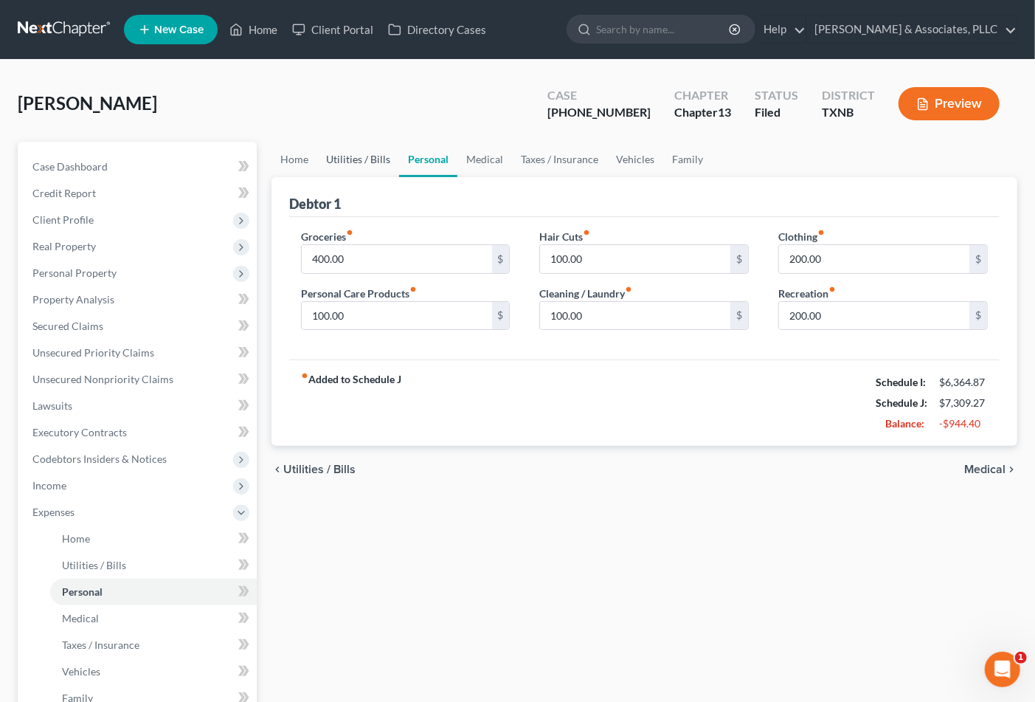
click at [372, 159] on link "Utilities / Bills" at bounding box center [358, 159] width 82 height 35
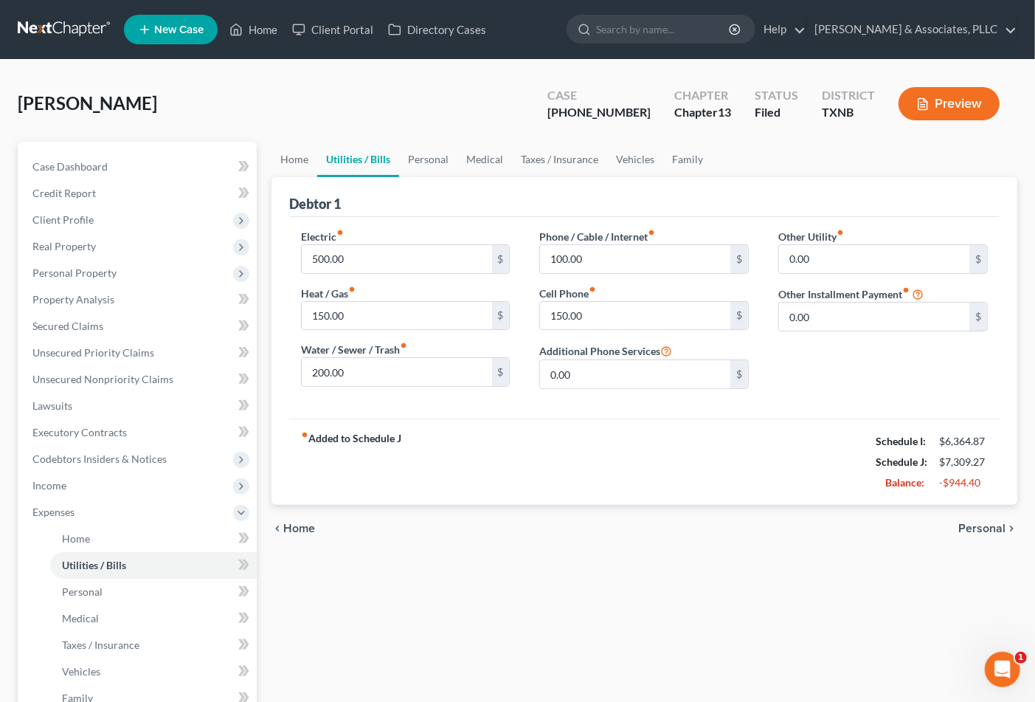
drag, startPoint x: 493, startPoint y: 458, endPoint x: 490, endPoint y: 348, distance: 110.0
click at [493, 458] on div "fiber_manual_record Added to Schedule J Schedule I: $6,364.87 Schedule J: $7,30…" at bounding box center [644, 461] width 710 height 86
drag, startPoint x: 654, startPoint y: 652, endPoint x: 665, endPoint y: 585, distance: 68.2
click at [654, 650] on div "Home Utilities / Bills Personal Medical Taxes / Insurance Vehicles Family Debto…" at bounding box center [644, 522] width 761 height 761
click at [297, 158] on link "Home" at bounding box center [294, 159] width 46 height 35
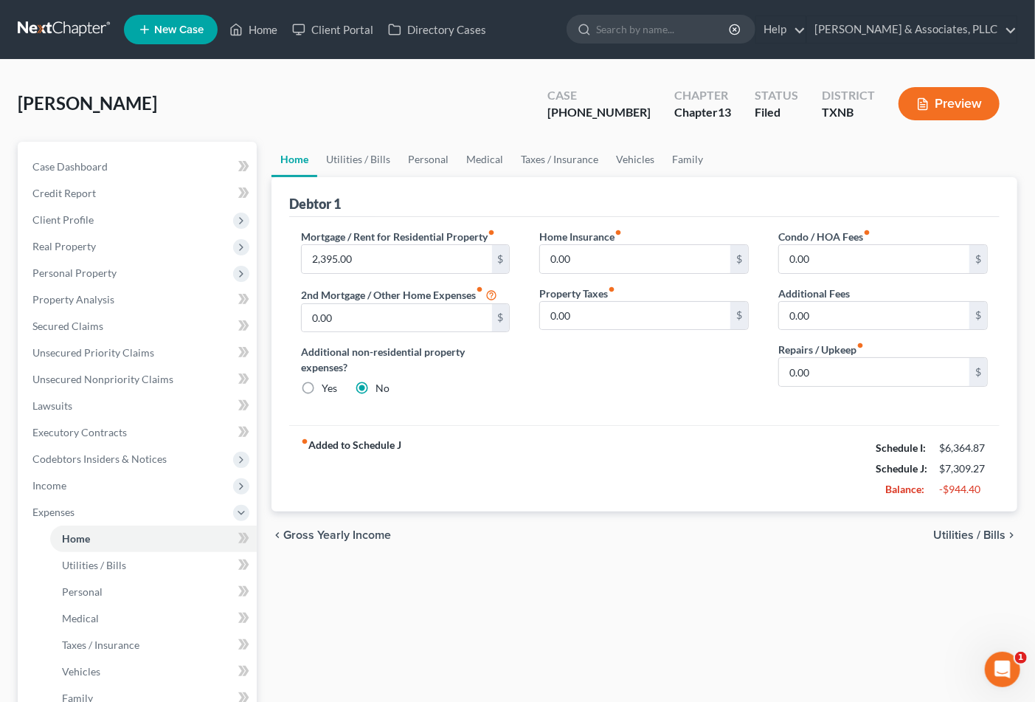
click at [520, 385] on div "Mortgage / Rent for Residential Property fiber_manual_record 2,395.00 $ 2nd Mor…" at bounding box center [405, 318] width 239 height 179
click at [426, 150] on link "Personal" at bounding box center [428, 159] width 58 height 35
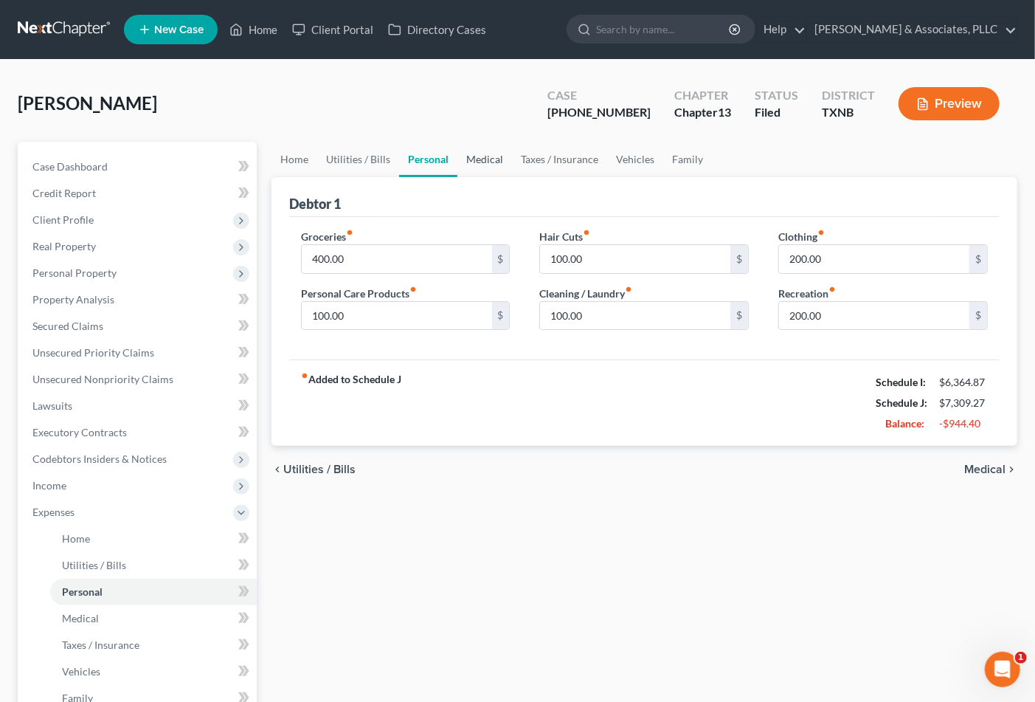
click at [494, 157] on link "Medical" at bounding box center [484, 159] width 55 height 35
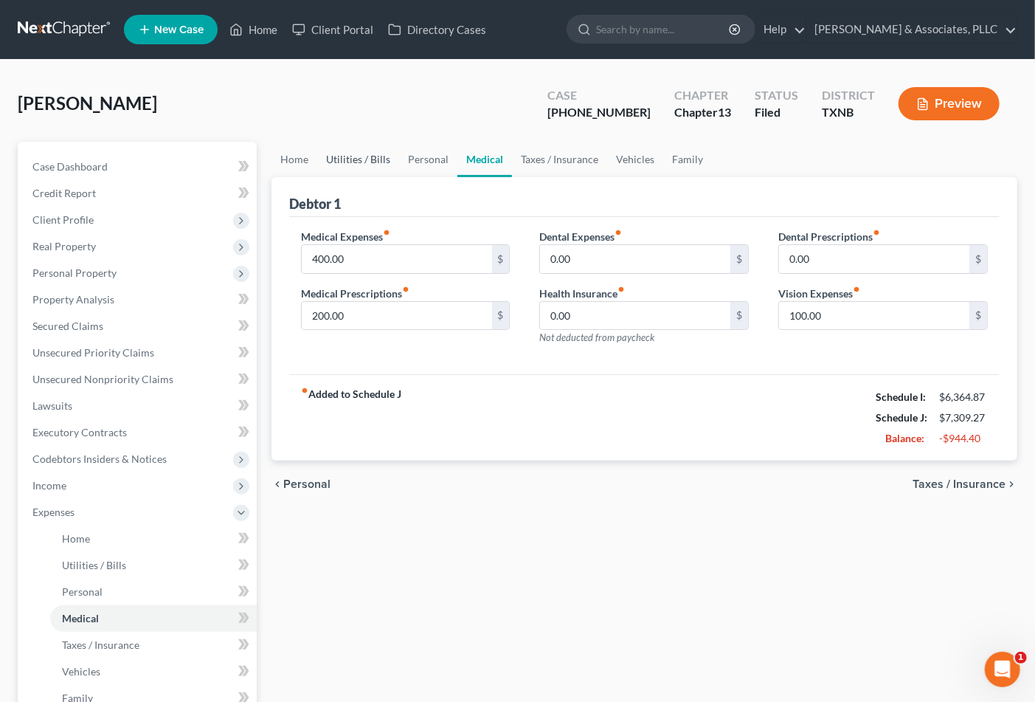
click at [349, 159] on link "Utilities / Bills" at bounding box center [358, 159] width 82 height 35
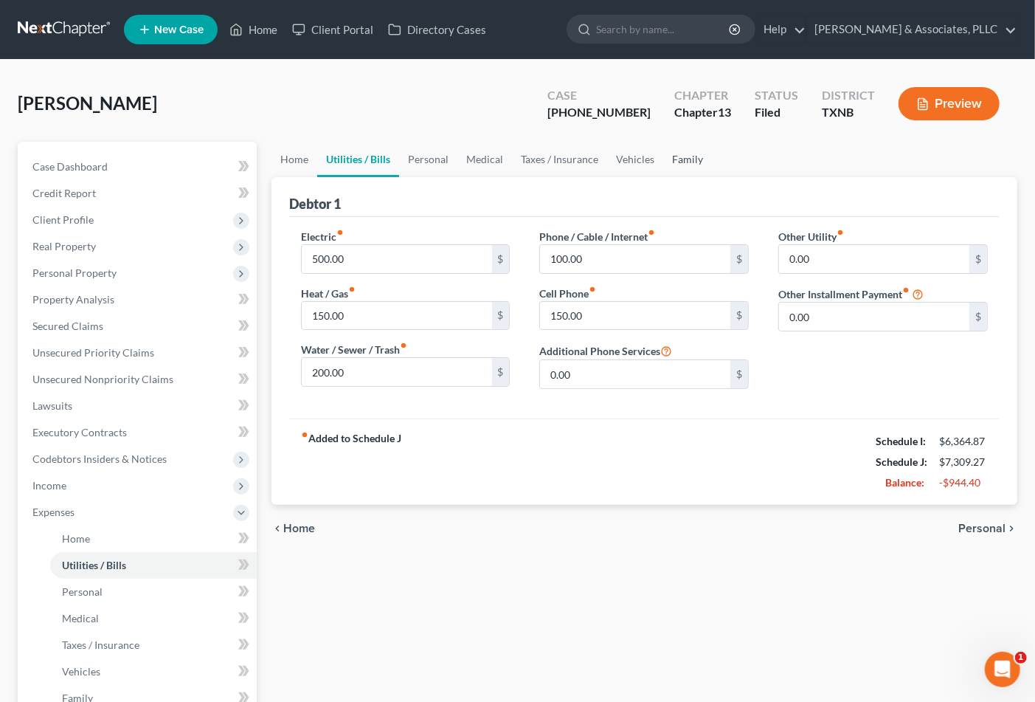
click at [682, 153] on link "Family" at bounding box center [687, 159] width 49 height 35
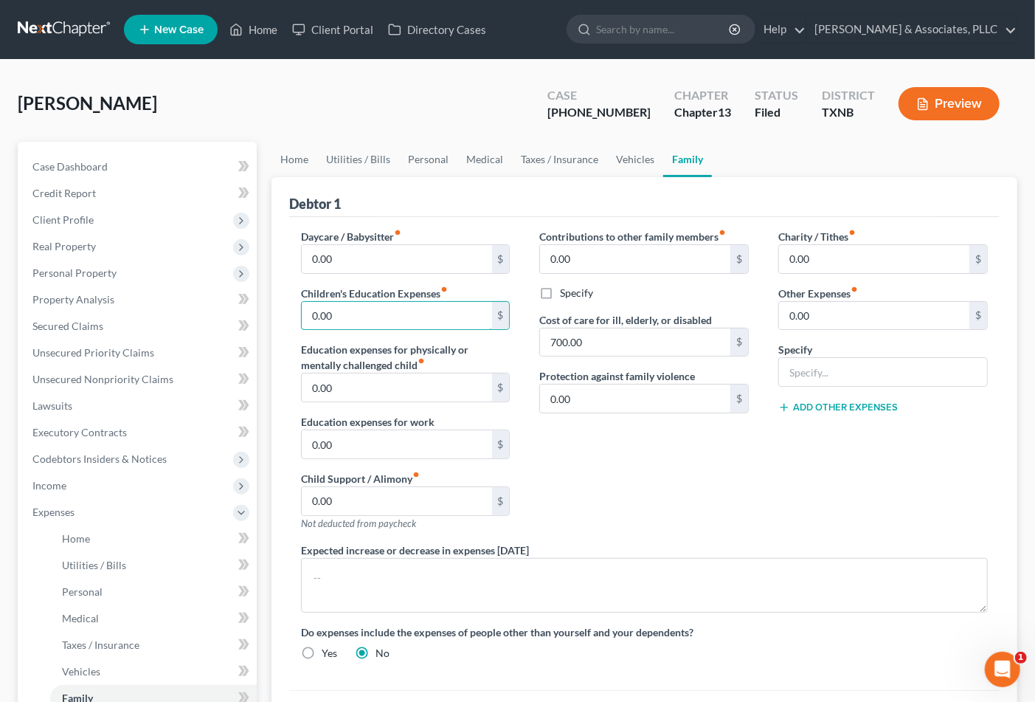
type input "4"
click at [370, 307] on input "150.00" at bounding box center [397, 316] width 190 height 28
click at [392, 317] on input "150.00" at bounding box center [397, 316] width 190 height 28
type input "150.00"
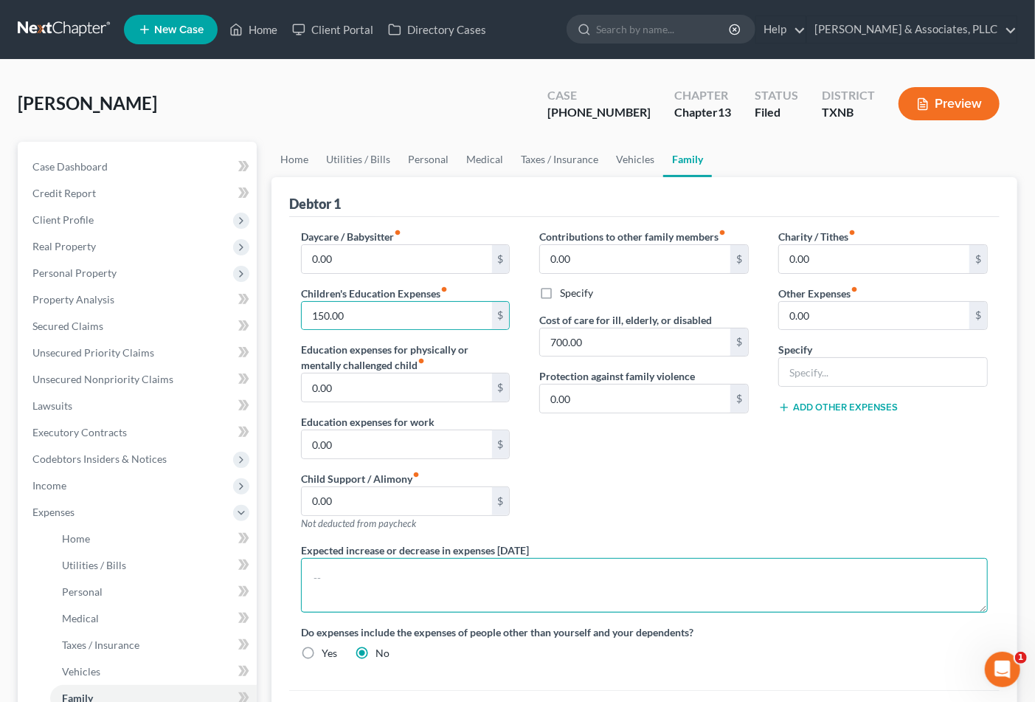
click at [974, 565] on textarea at bounding box center [644, 585] width 687 height 55
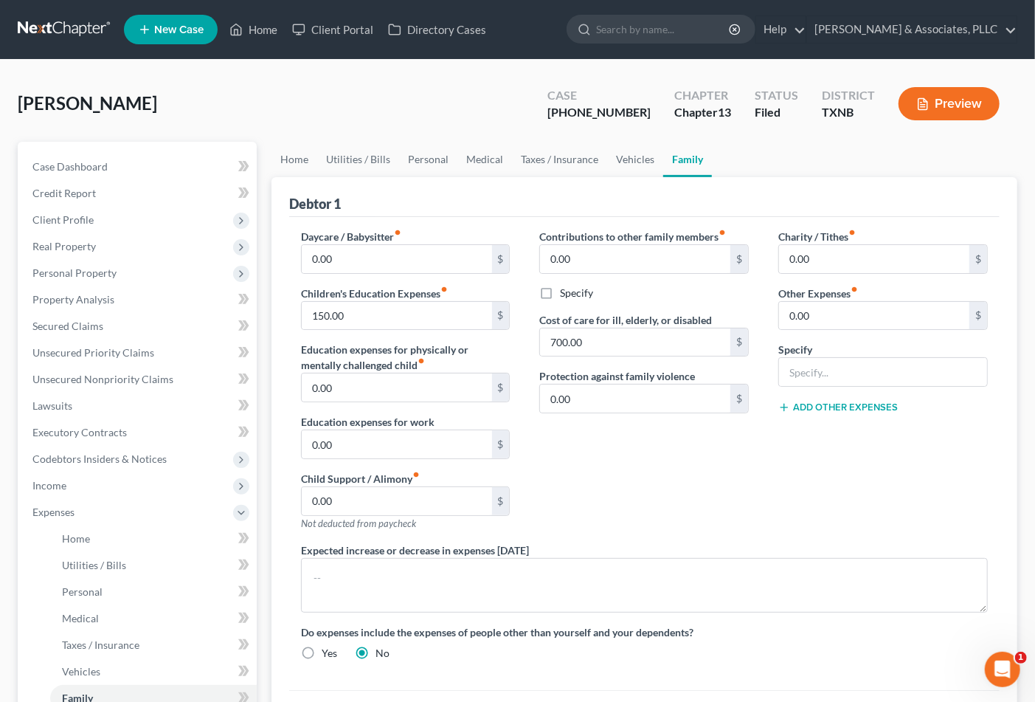
click at [912, 513] on div "Charity / Tithes fiber_manual_record 0.00 $ Other Expenses fiber_manual_record …" at bounding box center [882, 386] width 239 height 314
drag, startPoint x: 825, startPoint y: 453, endPoint x: 659, endPoint y: 229, distance: 279.0
click at [825, 450] on div "Charity / Tithes fiber_manual_record 0.00 $ Other Expenses fiber_manual_record …" at bounding box center [882, 386] width 239 height 314
click at [713, 514] on div "Contributions to other family members fiber_manual_record 0.00 $ Specify Cost o…" at bounding box center [643, 386] width 239 height 314
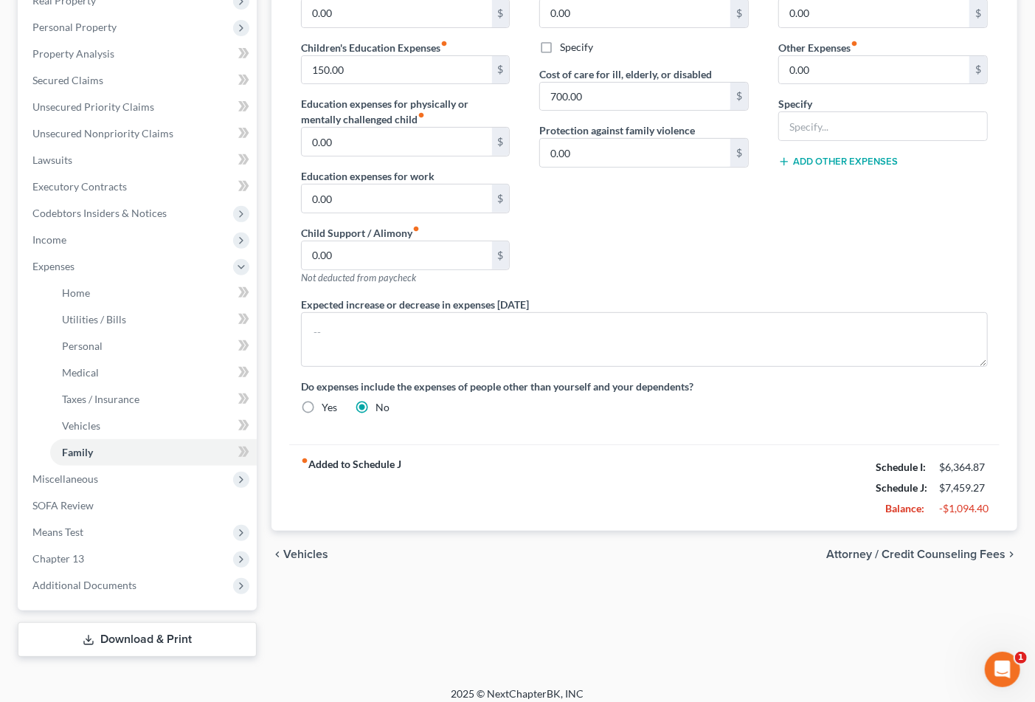
scroll to position [254, 0]
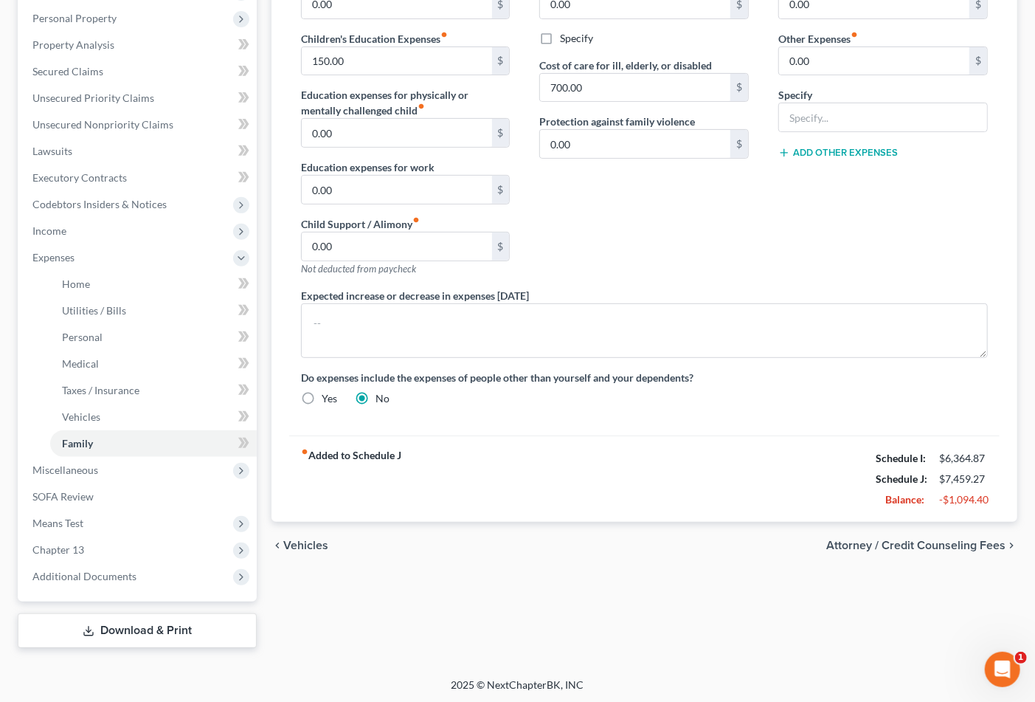
click at [826, 623] on div "Home Utilities / Bills Personal Medical Taxes / Insurance Vehicles Family Debto…" at bounding box center [644, 267] width 761 height 761
click at [49, 274] on ul "Home Utilities / Bills Personal Medical" at bounding box center [139, 364] width 236 height 186
click at [96, 281] on link "Home" at bounding box center [153, 284] width 207 height 27
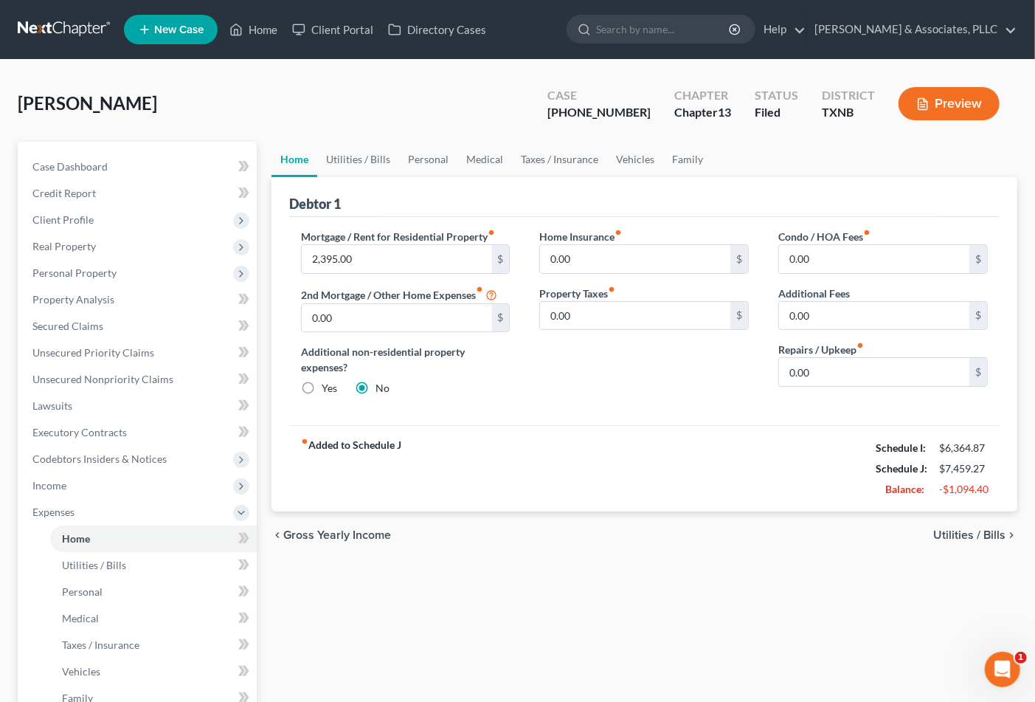
click at [282, 157] on link "Home" at bounding box center [294, 159] width 46 height 35
